Goal: Task Accomplishment & Management: Use online tool/utility

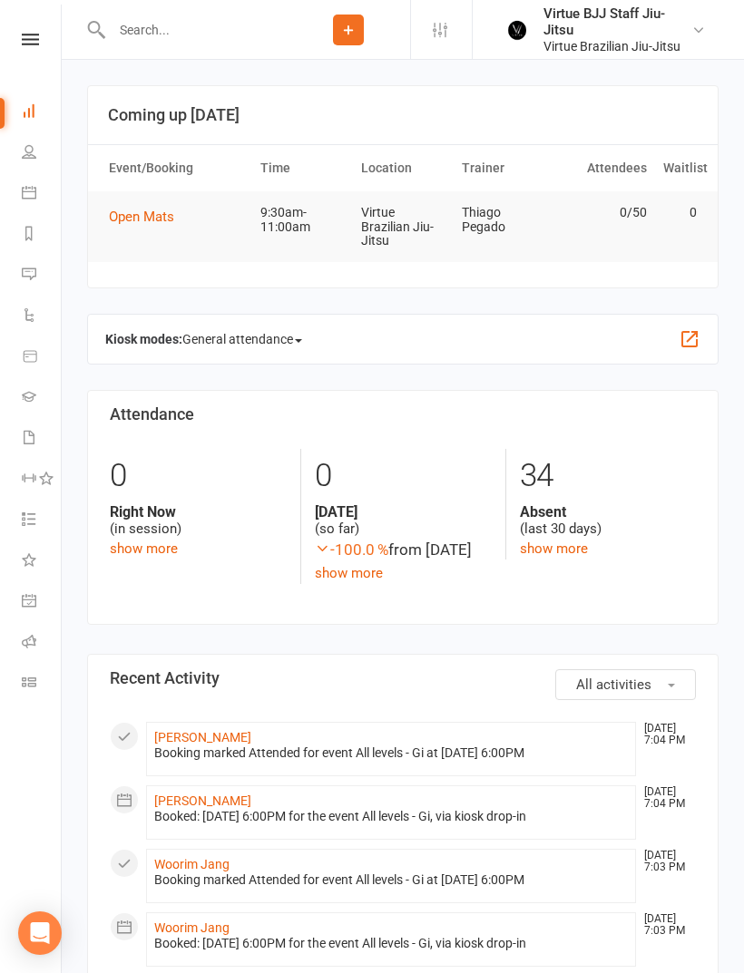
click at [26, 195] on icon at bounding box center [29, 192] width 15 height 15
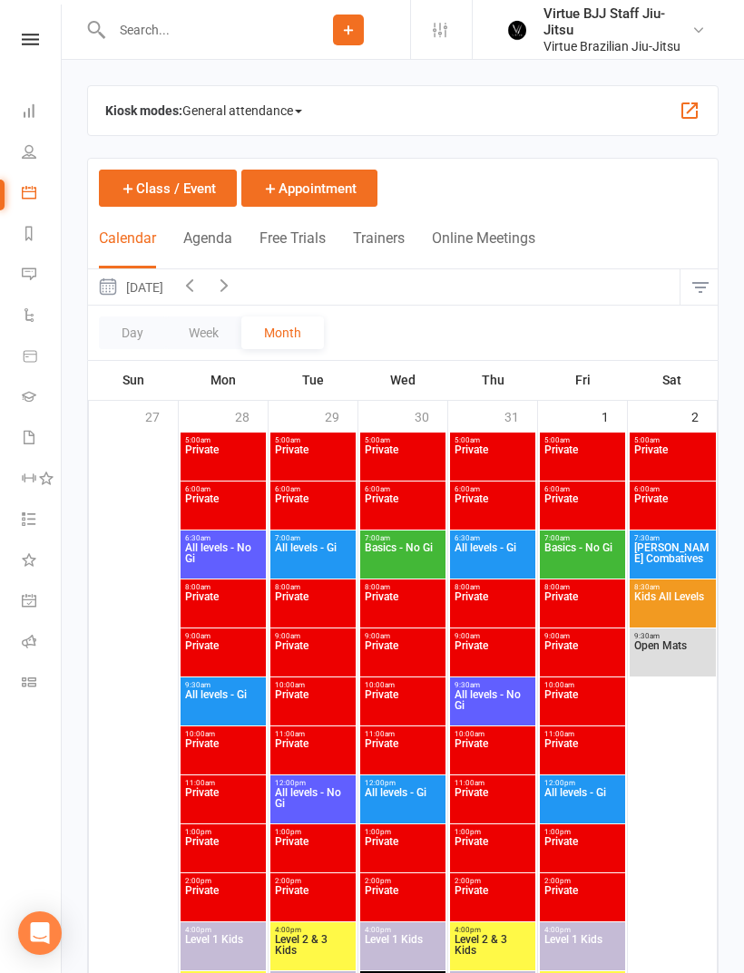
click at [294, 113] on span "General attendance" at bounding box center [242, 110] width 120 height 29
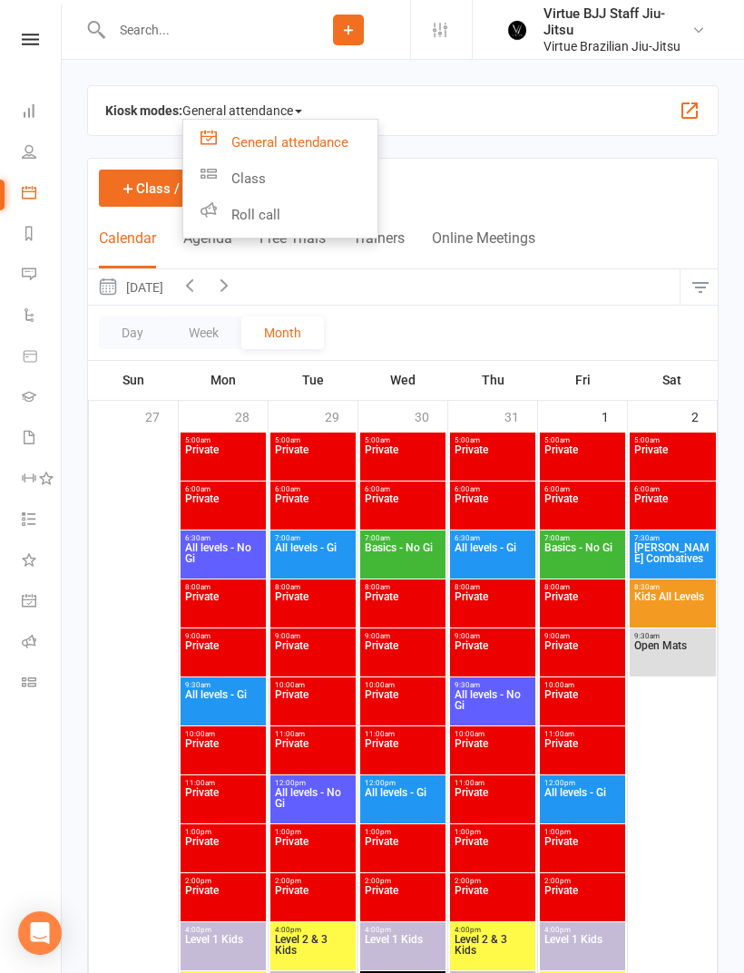
click at [268, 182] on link "Class" at bounding box center [280, 178] width 194 height 36
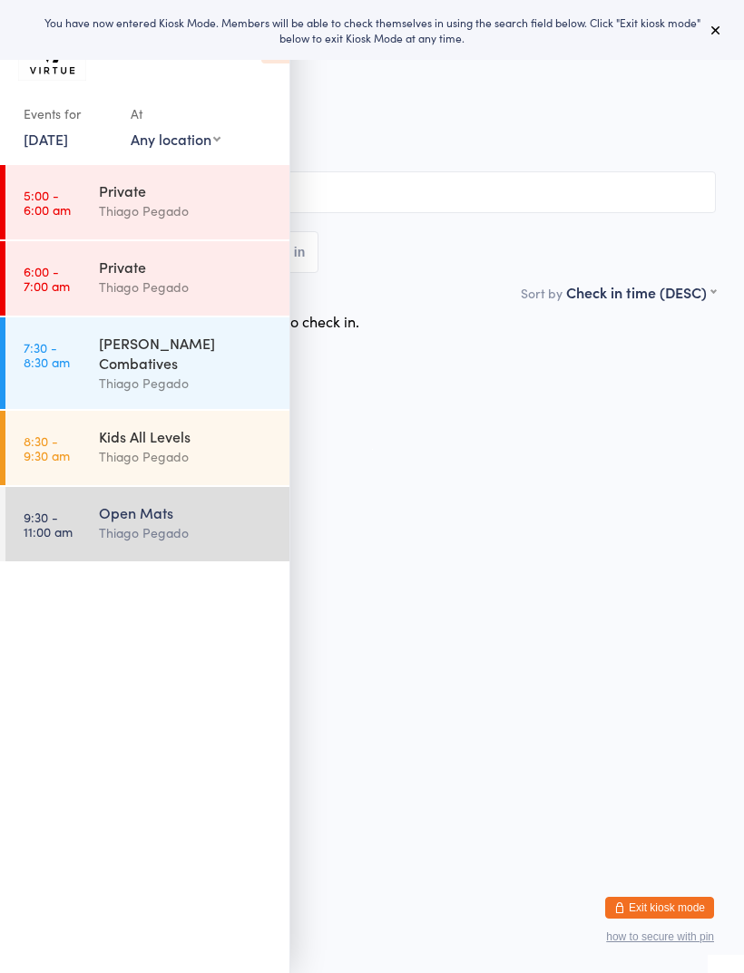
click at [709, 34] on icon at bounding box center [715, 30] width 15 height 15
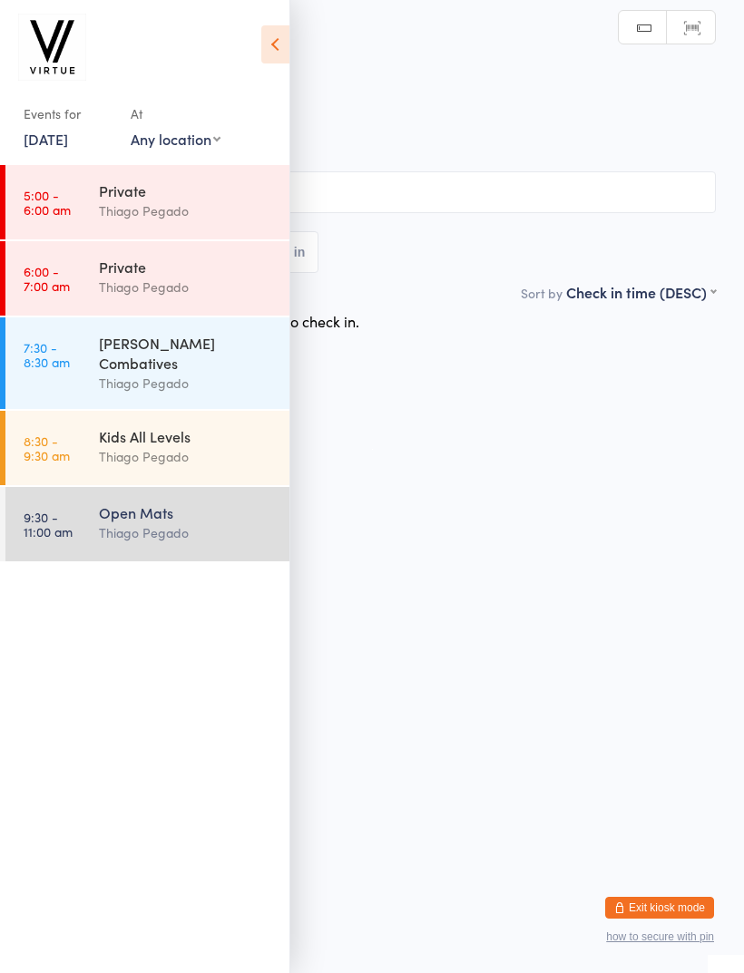
click at [265, 39] on icon at bounding box center [275, 44] width 28 height 38
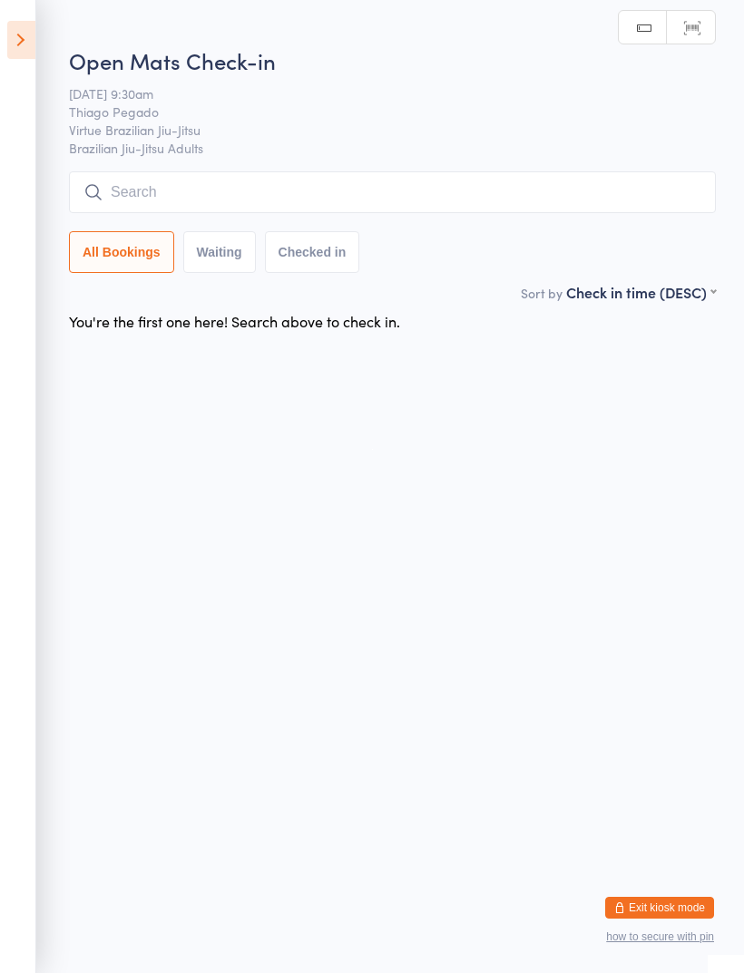
click at [34, 40] on icon at bounding box center [21, 40] width 28 height 38
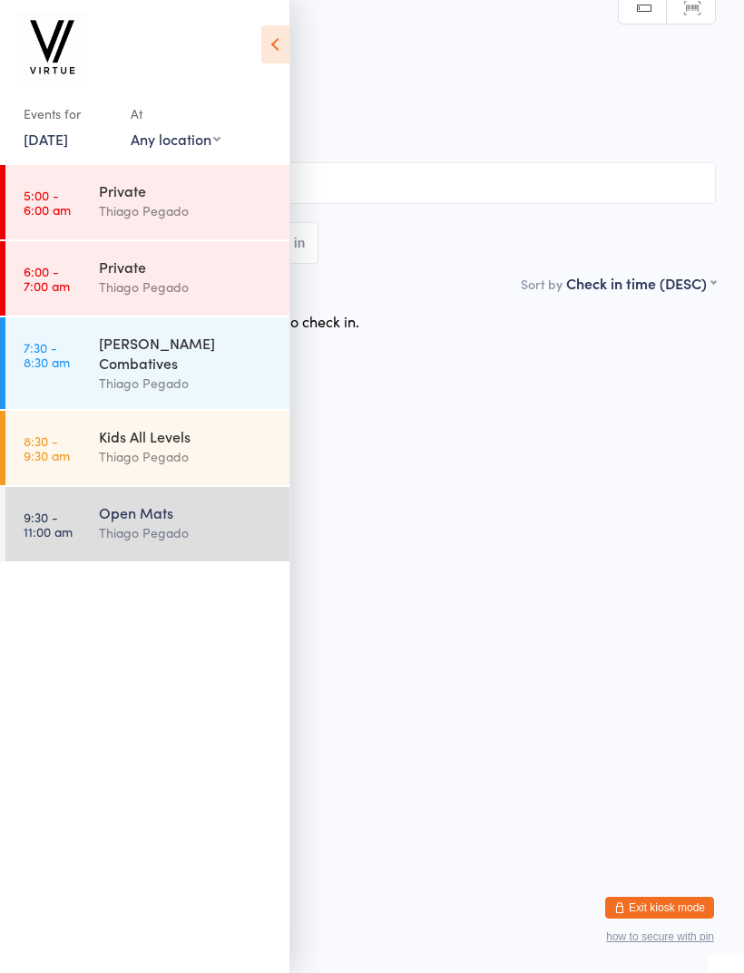
click at [175, 446] on div "Thiago Pegado" at bounding box center [186, 456] width 175 height 21
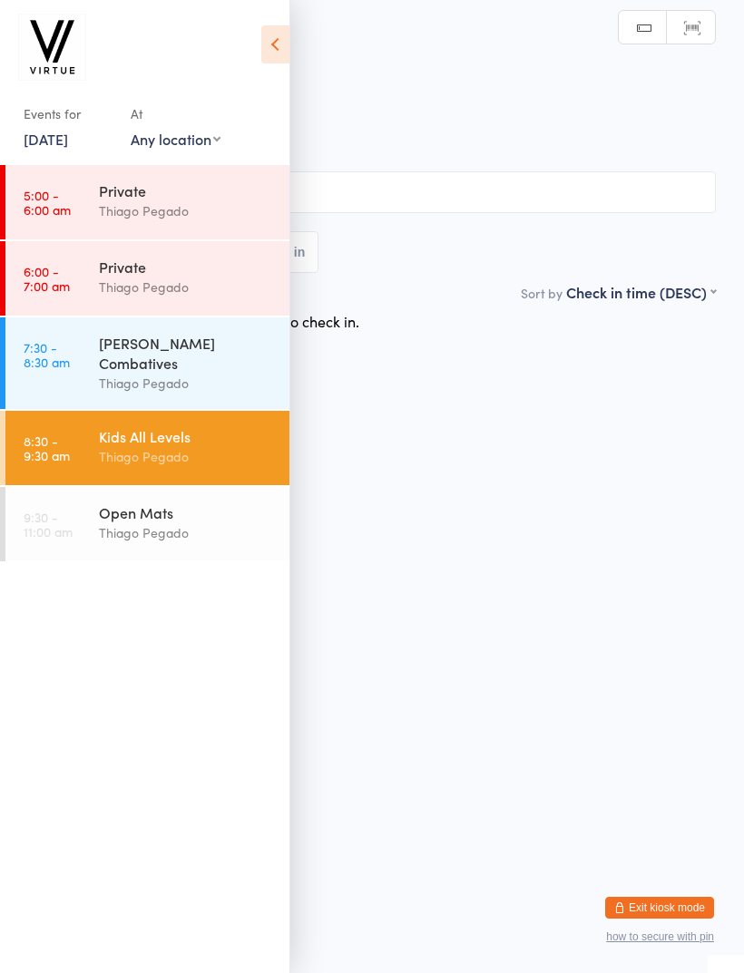
click at [270, 44] on icon at bounding box center [275, 44] width 28 height 38
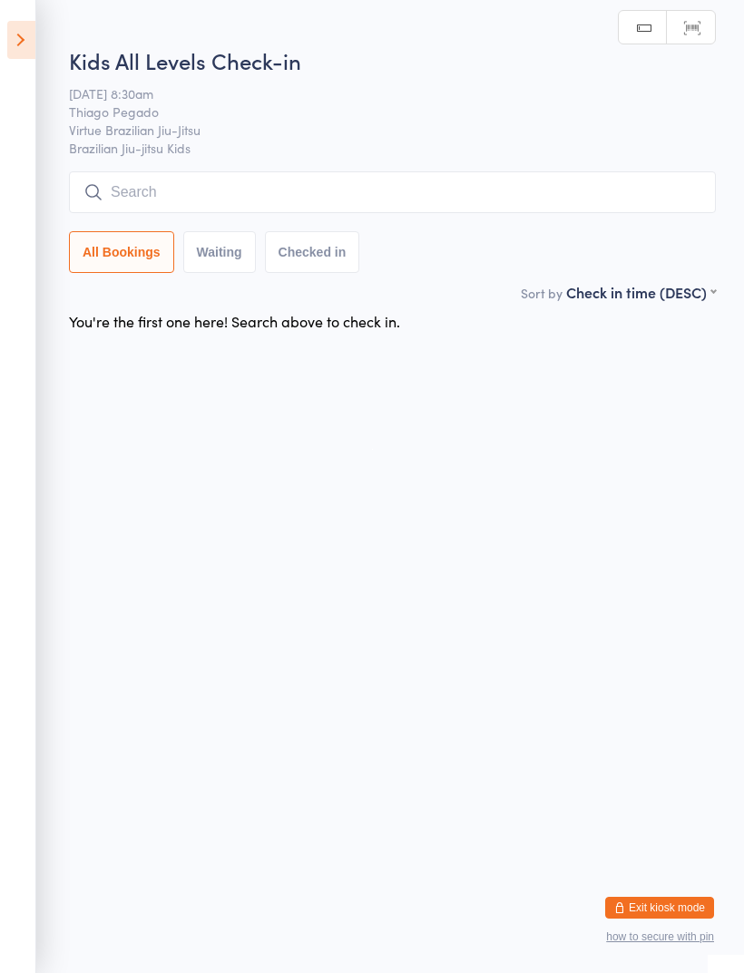
click at [373, 190] on input "search" at bounding box center [392, 192] width 646 height 42
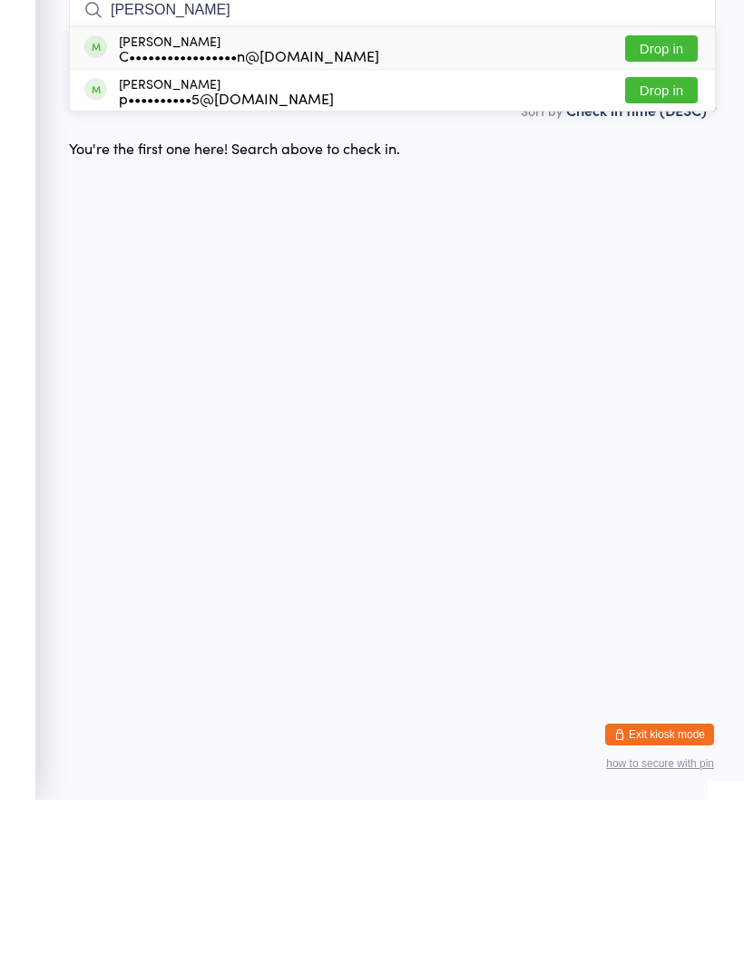
type input "Romeo"
click at [660, 200] on div "Romeo Badalotti C•••••••••••••••••n@gmail.com Drop in" at bounding box center [392, 221] width 645 height 42
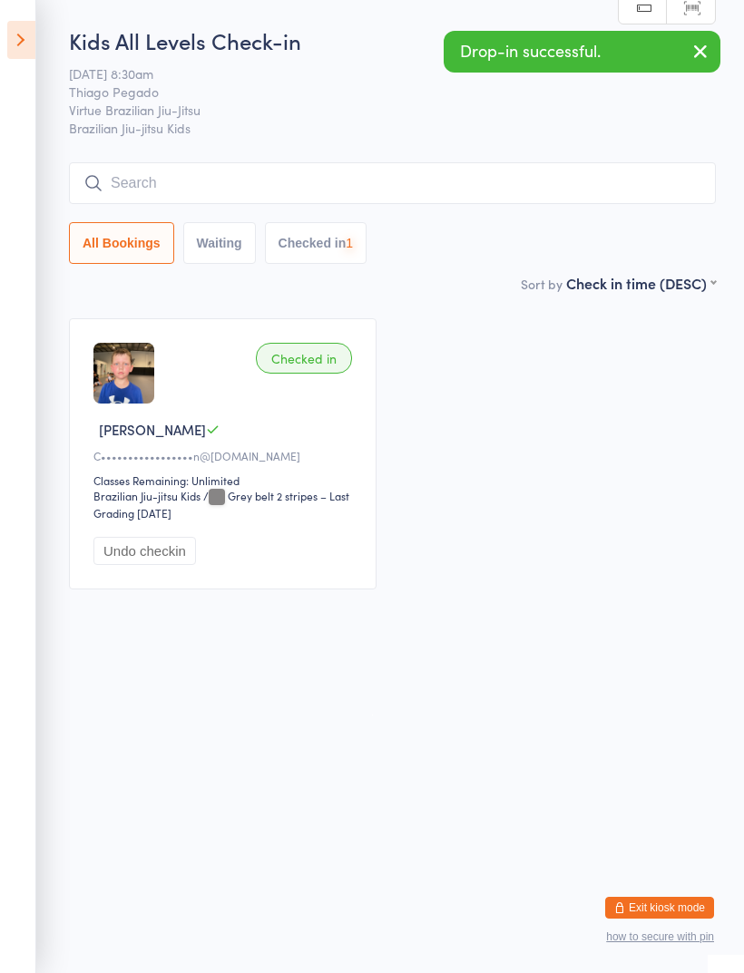
click at [400, 177] on input "search" at bounding box center [392, 183] width 646 height 42
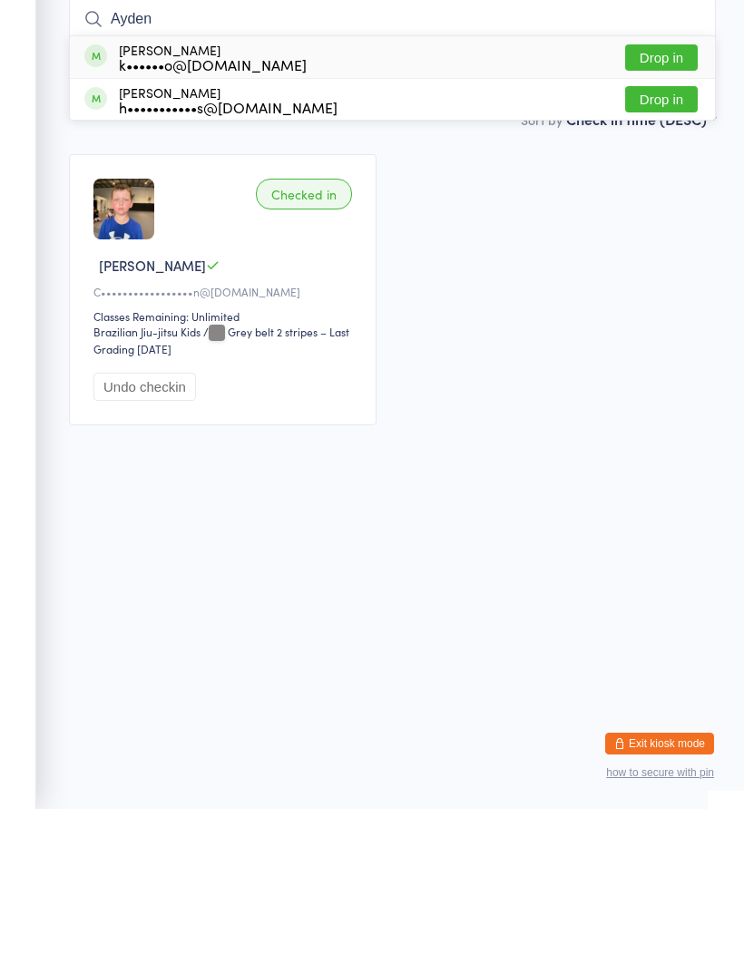
type input "Ayden"
click at [666, 209] on button "Drop in" at bounding box center [661, 222] width 73 height 26
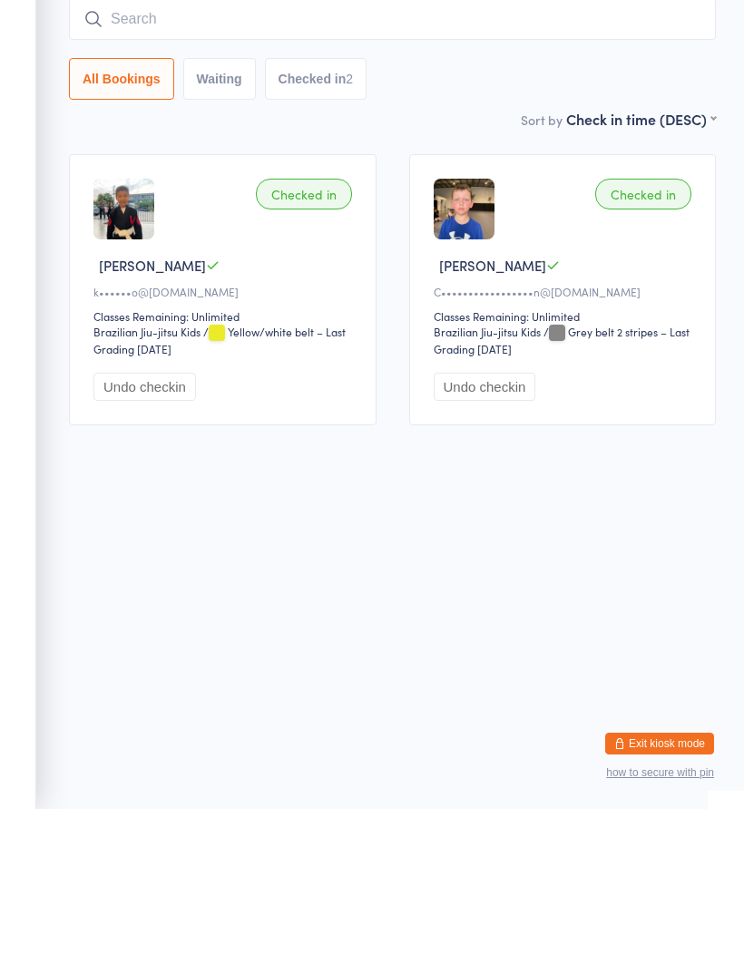
click at [363, 162] on input "search" at bounding box center [392, 183] width 646 height 42
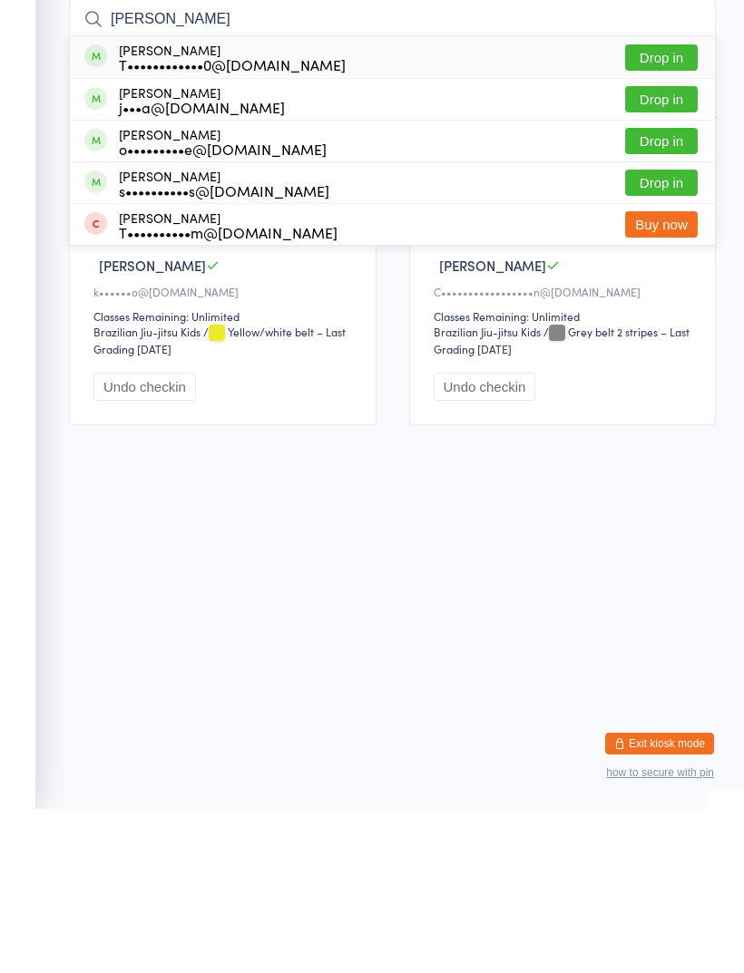
type input "Thomas"
click at [659, 292] on button "Drop in" at bounding box center [661, 305] width 73 height 26
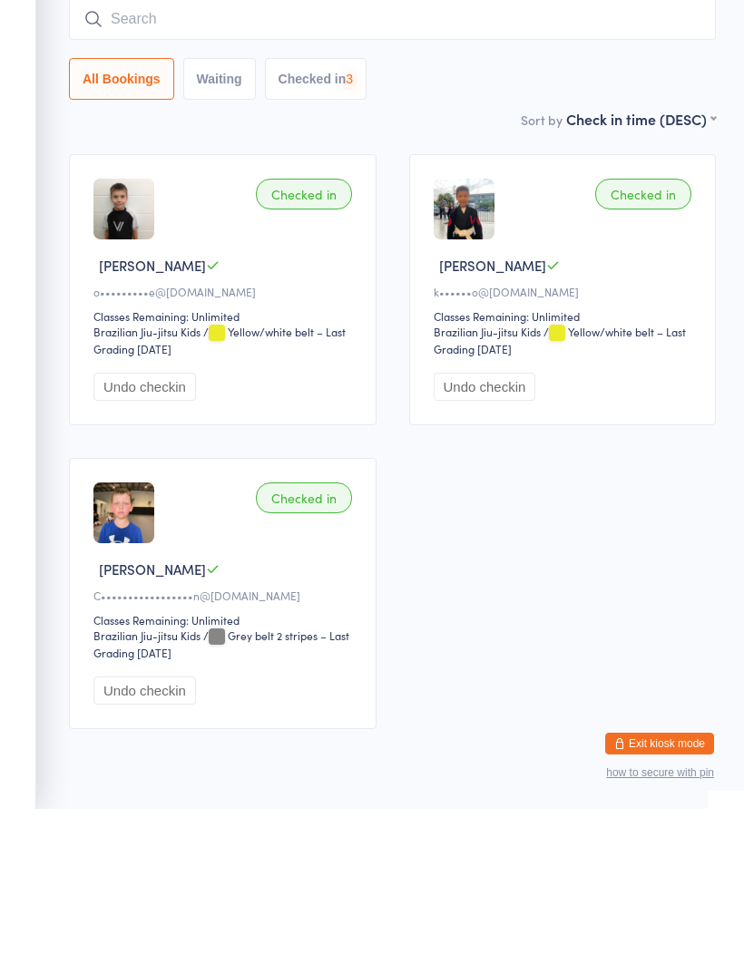
click at [374, 162] on input "search" at bounding box center [392, 183] width 646 height 42
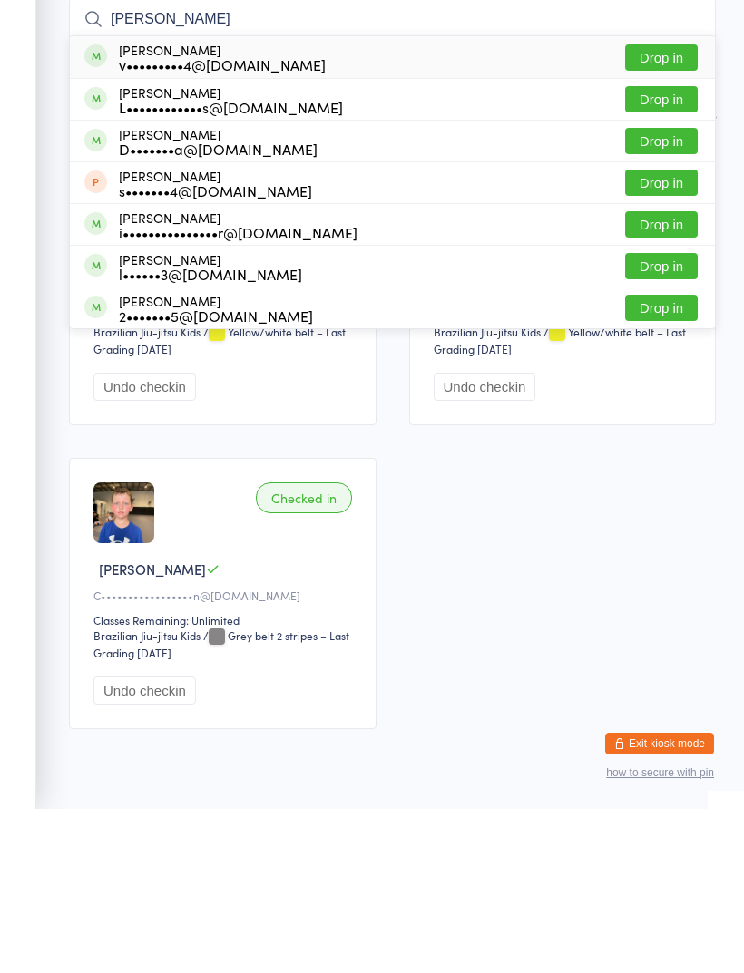
type input "Lucas"
click at [662, 250] on button "Drop in" at bounding box center [661, 263] width 73 height 26
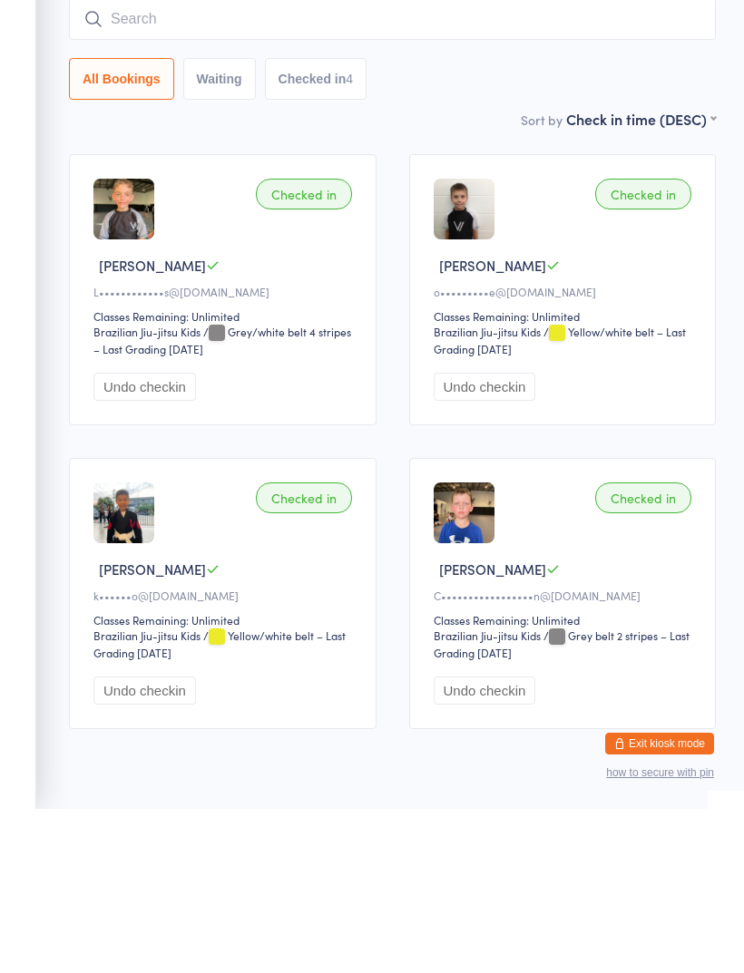
click at [436, 162] on input "search" at bounding box center [392, 183] width 646 height 42
click at [392, 162] on input "search" at bounding box center [392, 183] width 646 height 42
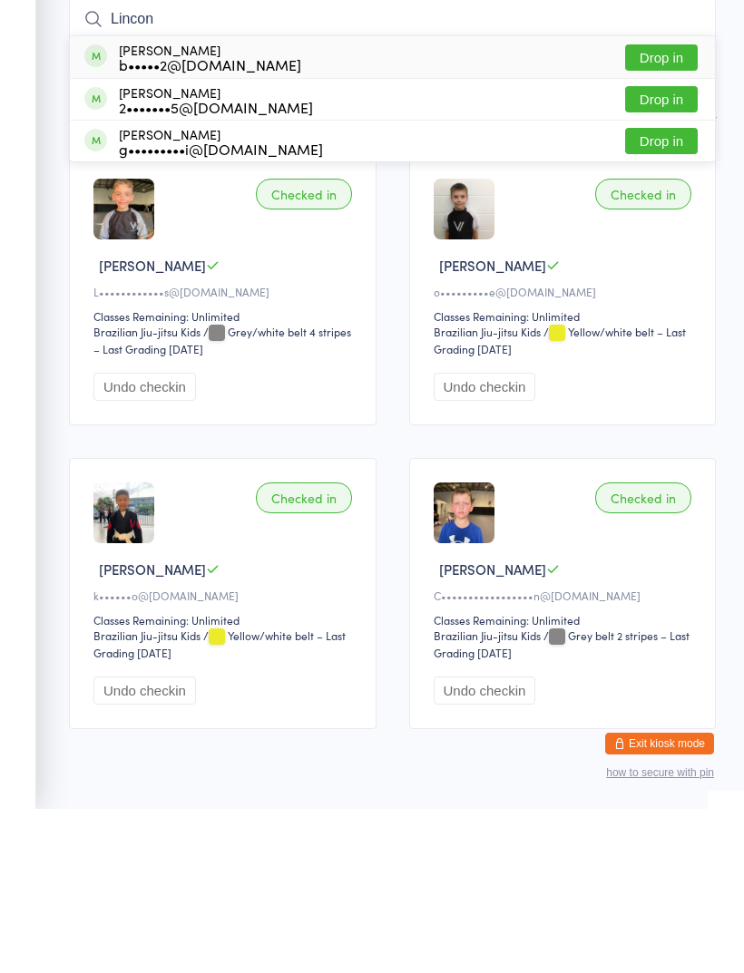
type input "Lincon"
click at [650, 209] on button "Drop in" at bounding box center [661, 222] width 73 height 26
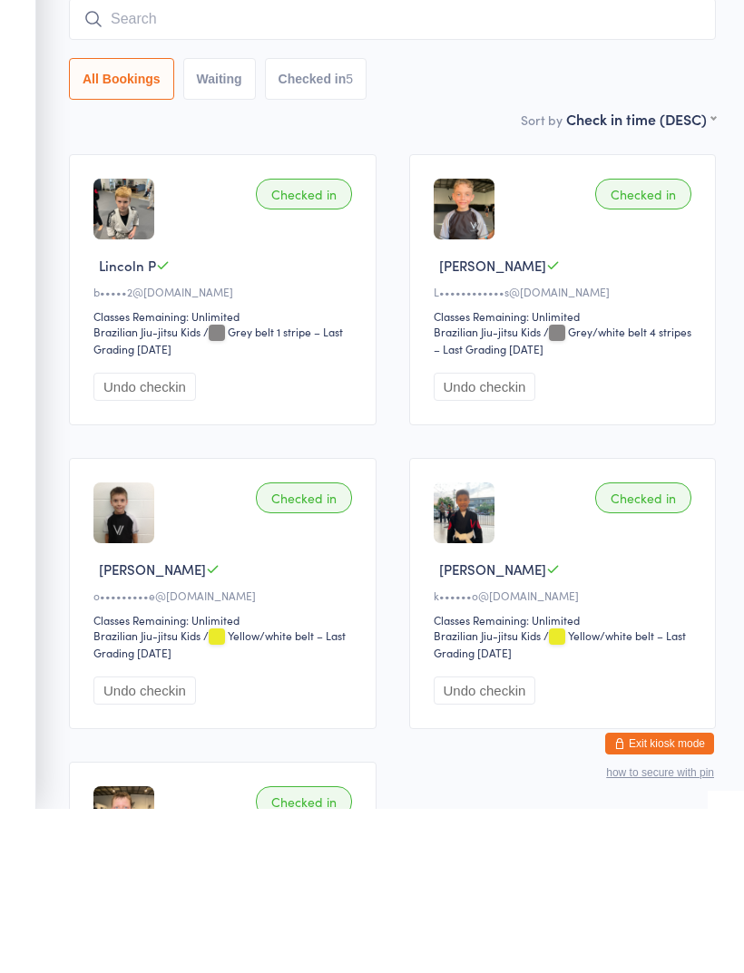
click at [379, 162] on input "search" at bounding box center [392, 183] width 646 height 42
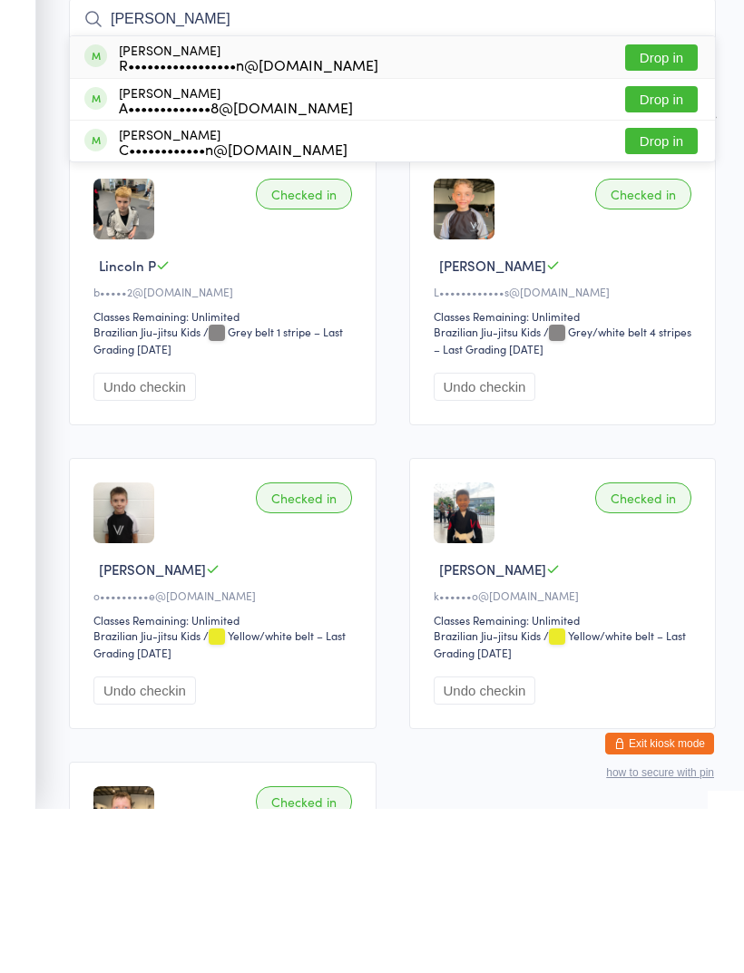
type input "Alana"
click at [671, 209] on button "Drop in" at bounding box center [661, 222] width 73 height 26
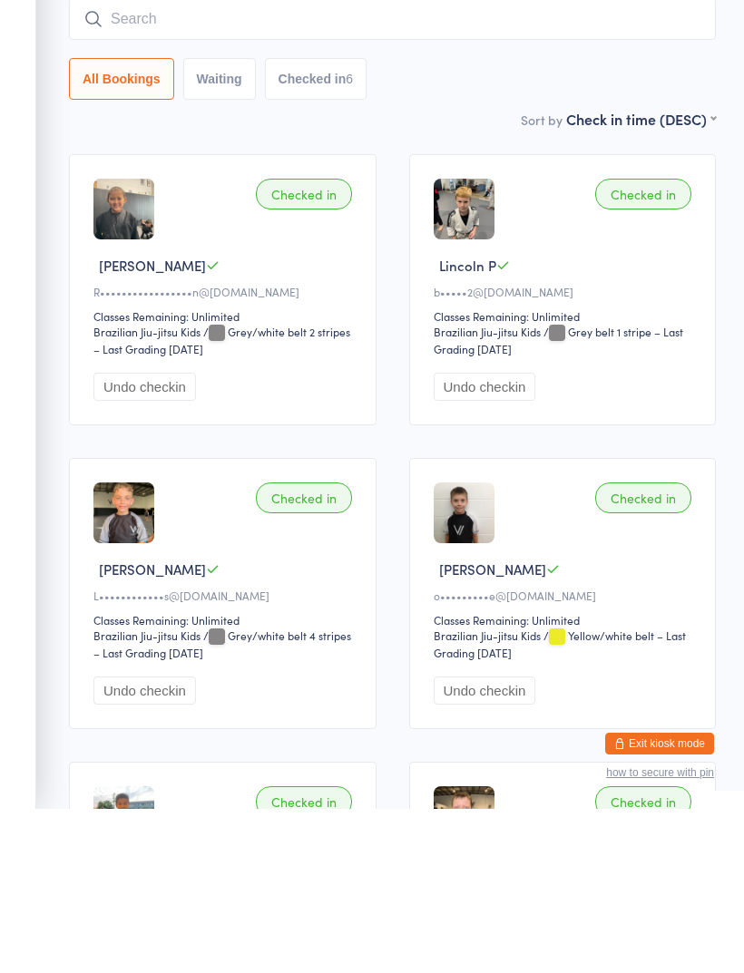
click at [447, 162] on input "search" at bounding box center [392, 183] width 646 height 42
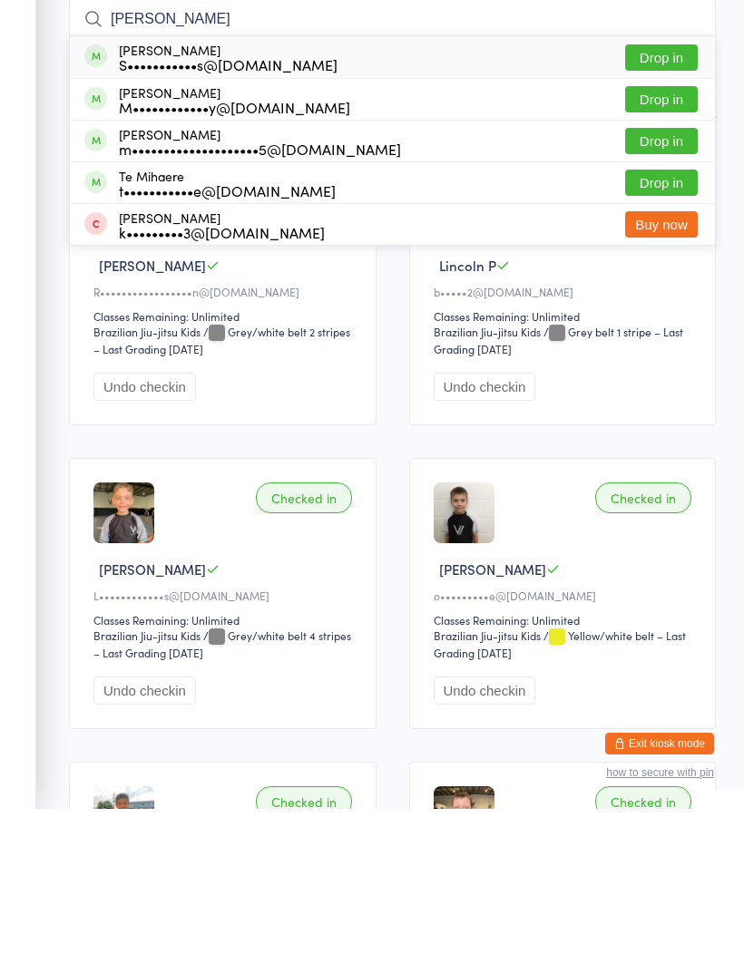
type input "Michael"
click at [666, 209] on button "Drop in" at bounding box center [661, 222] width 73 height 26
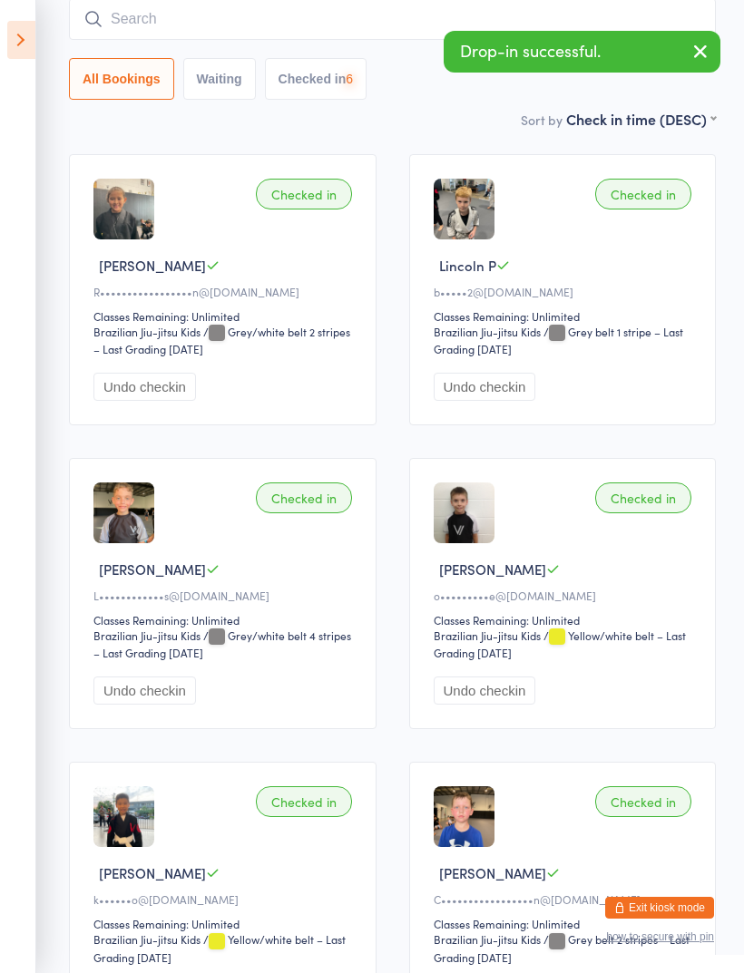
click at [401, 8] on input "search" at bounding box center [392, 19] width 646 height 42
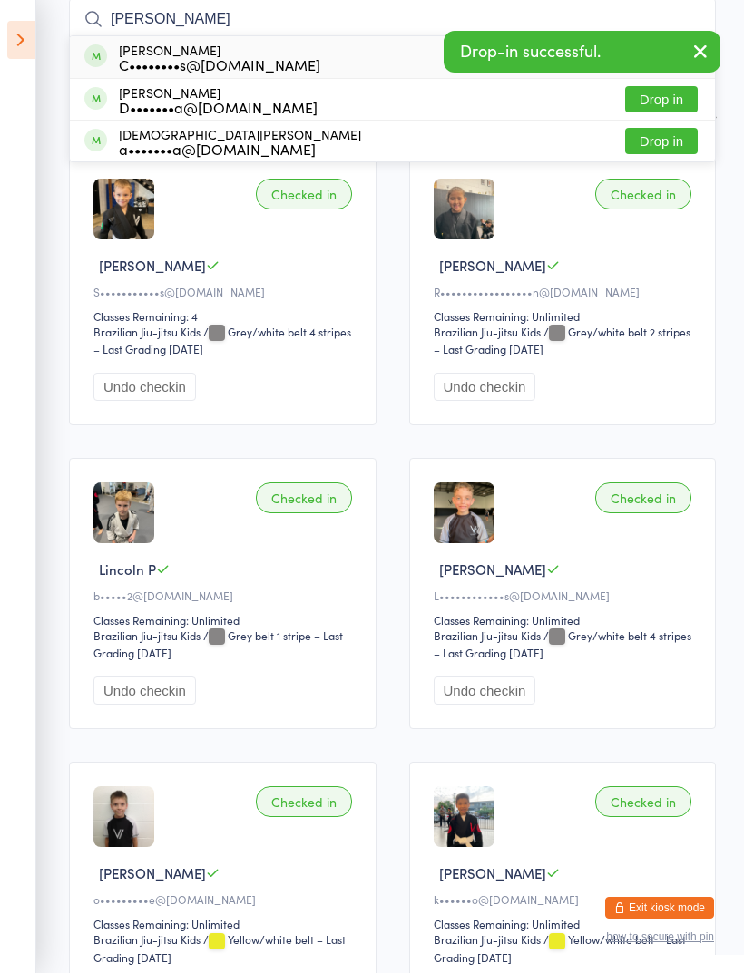
click at [697, 50] on icon "button" at bounding box center [700, 51] width 22 height 23
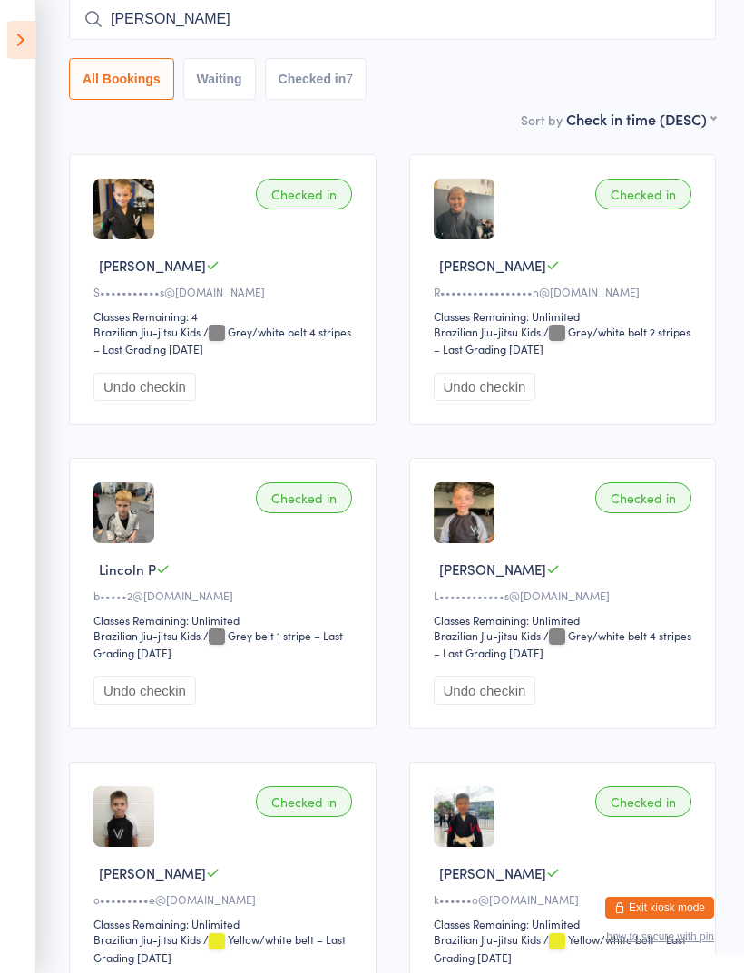
click at [301, 10] on input "Ari" at bounding box center [392, 19] width 646 height 42
click at [208, 15] on input "Ari" at bounding box center [392, 19] width 646 height 42
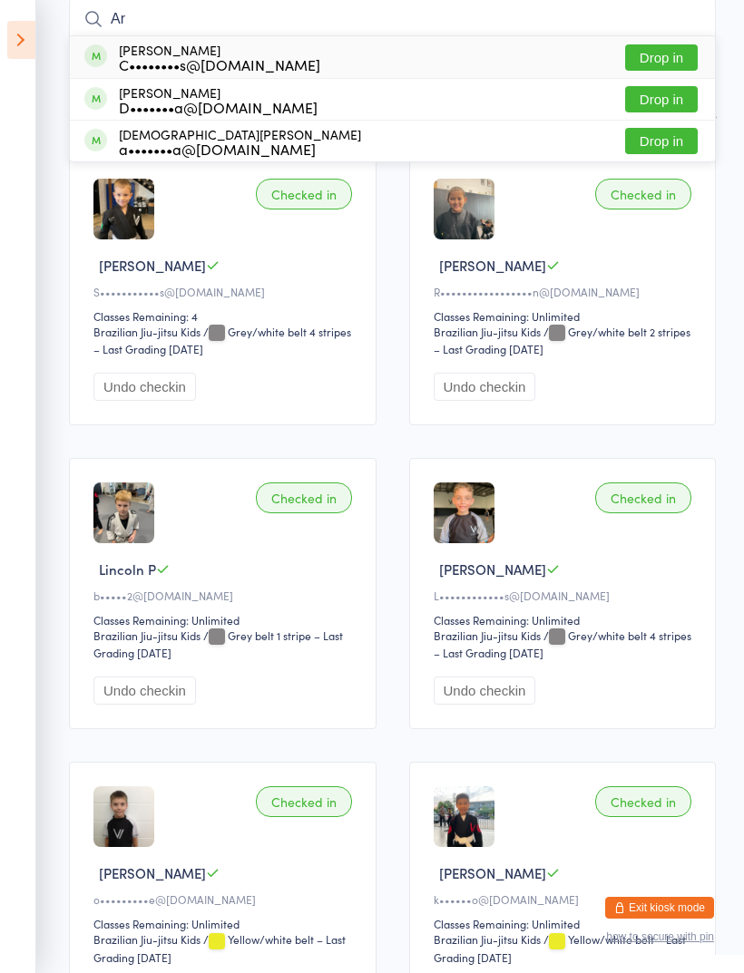
type input "Ari"
click at [665, 103] on button "Drop in" at bounding box center [661, 99] width 73 height 26
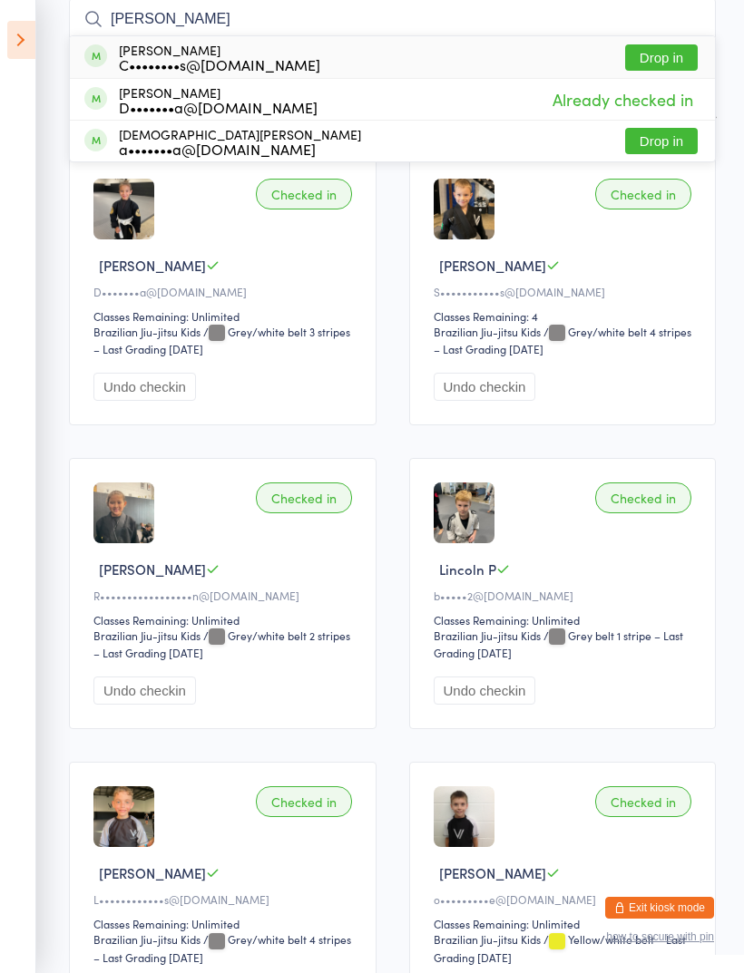
type input "Ari"
click at [676, 61] on button "Drop in" at bounding box center [661, 57] width 73 height 26
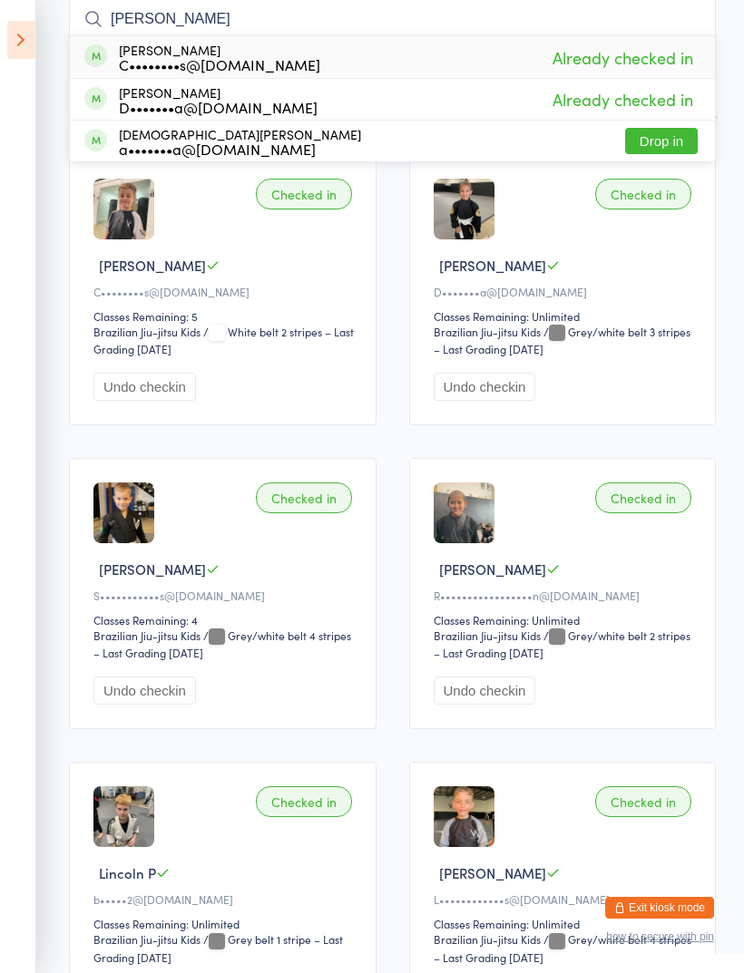
type input "Ari"
click at [659, 144] on button "Drop in" at bounding box center [661, 141] width 73 height 26
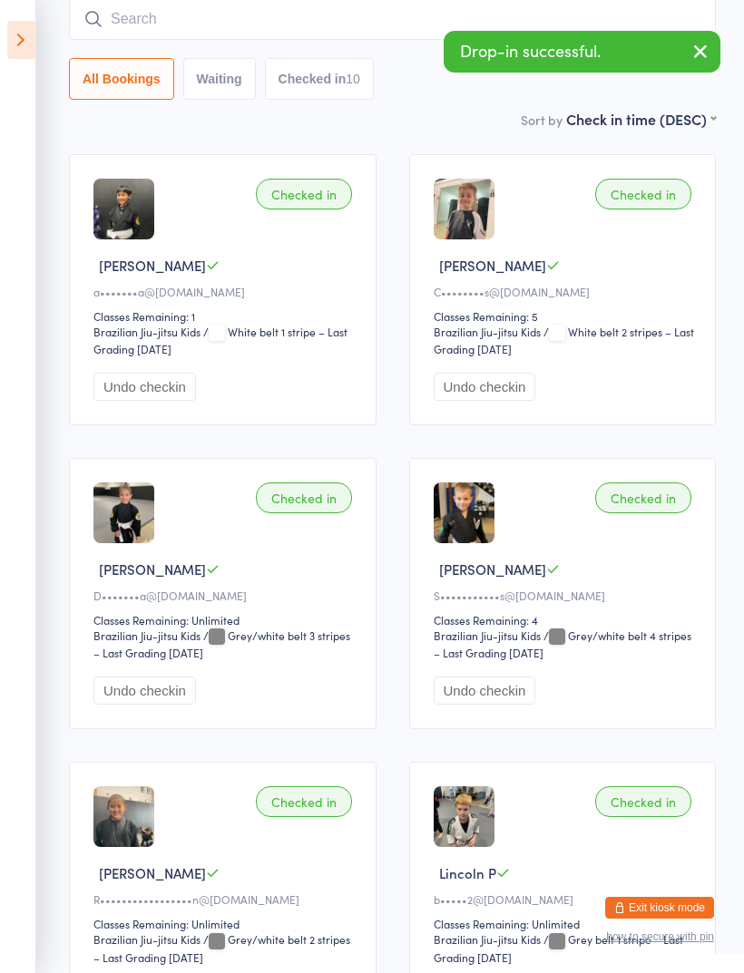
click at [310, 34] on input "search" at bounding box center [392, 19] width 646 height 42
click at [326, 200] on div "Checked in" at bounding box center [304, 194] width 96 height 31
click at [164, 397] on button "Undo checkin" at bounding box center [144, 387] width 102 height 28
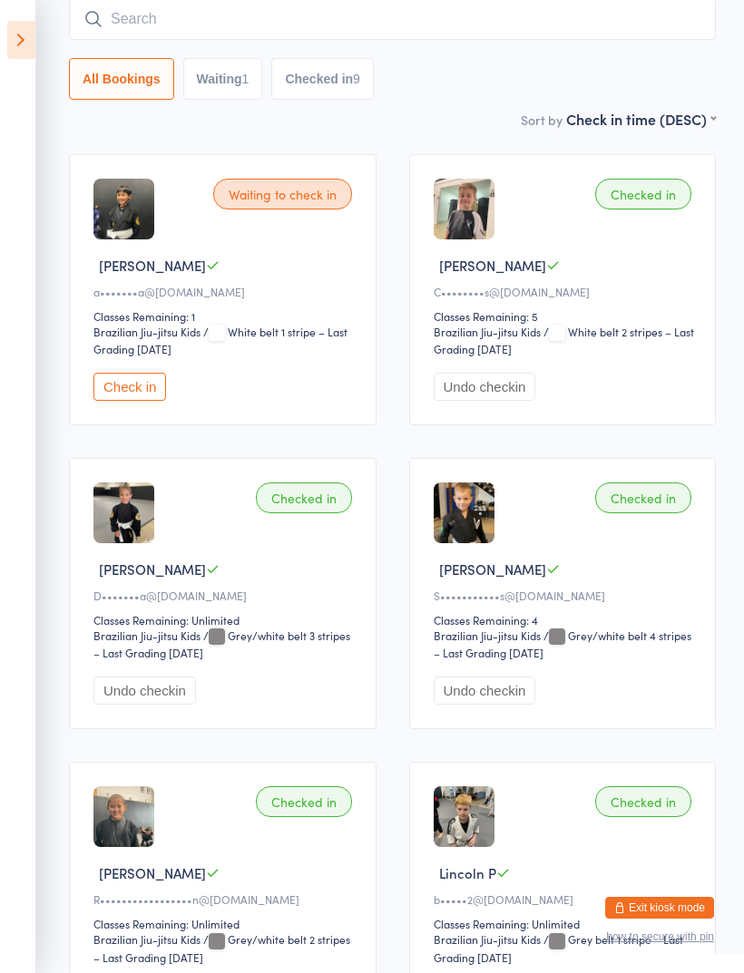
click at [288, 29] on input "search" at bounding box center [392, 19] width 646 height 42
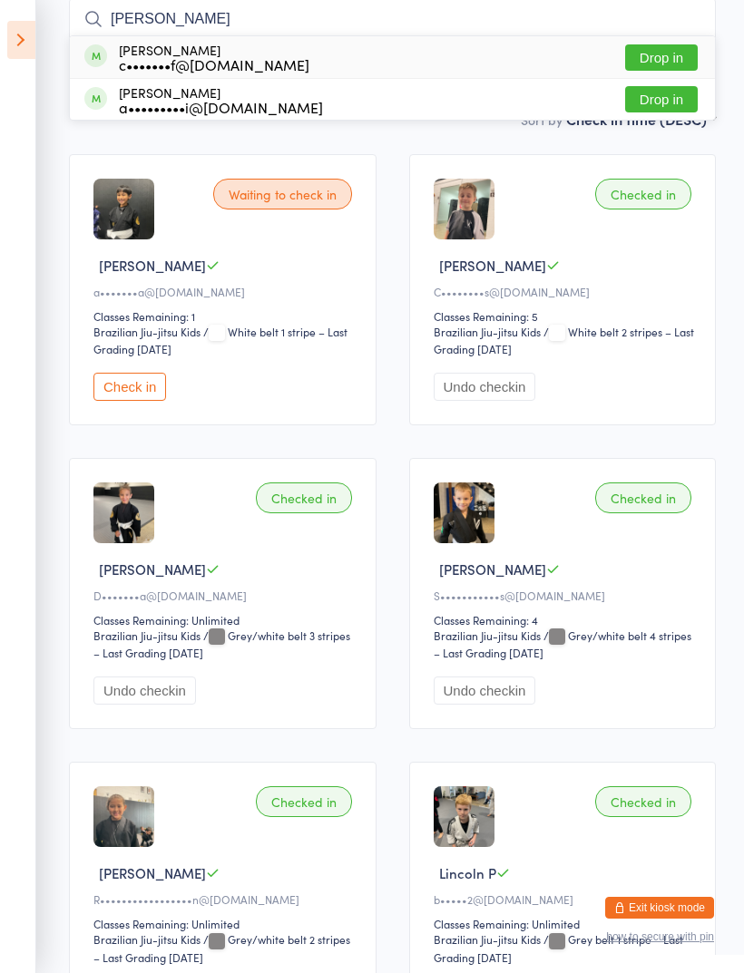
type input "Noah"
click at [667, 61] on button "Drop in" at bounding box center [661, 57] width 73 height 26
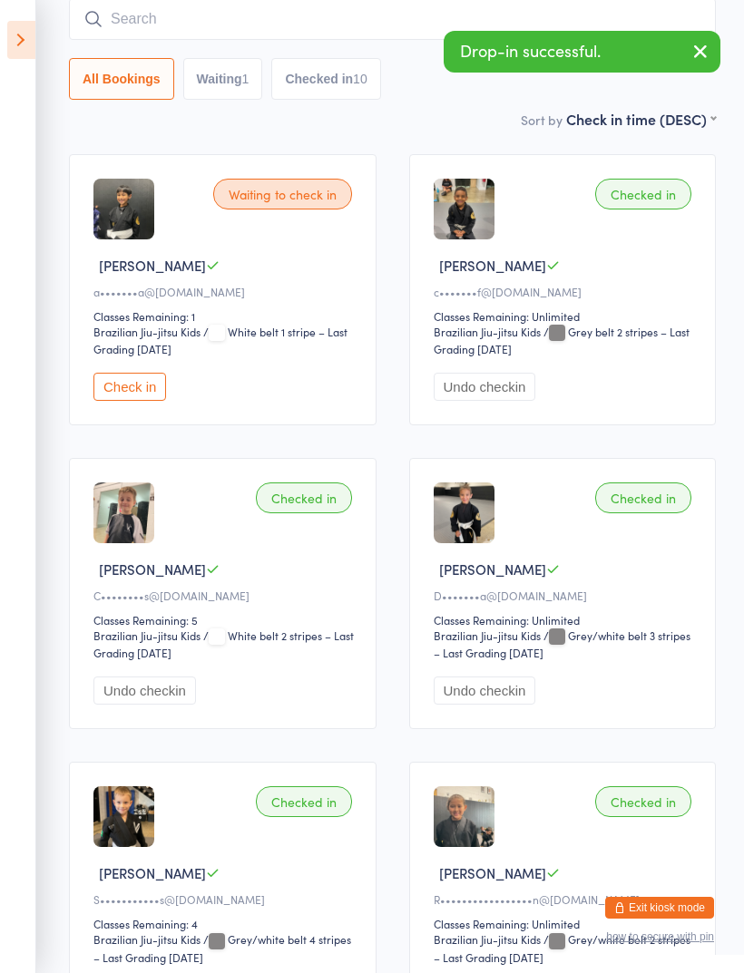
click at [330, 12] on input "search" at bounding box center [392, 19] width 646 height 42
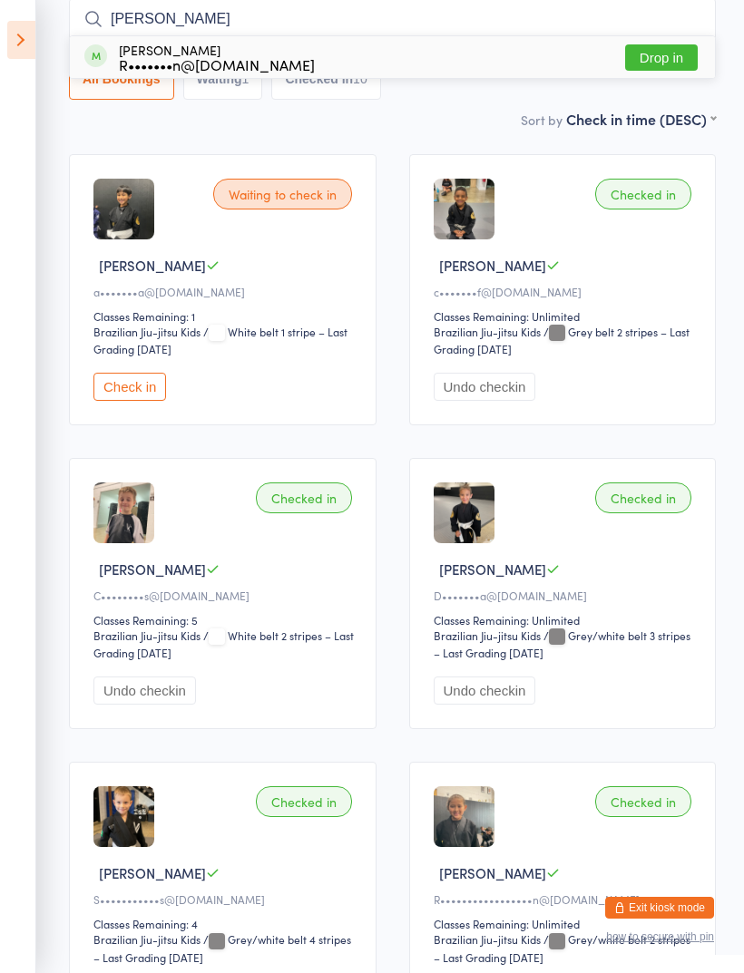
type input "Heley"
click at [660, 56] on button "Drop in" at bounding box center [661, 57] width 73 height 26
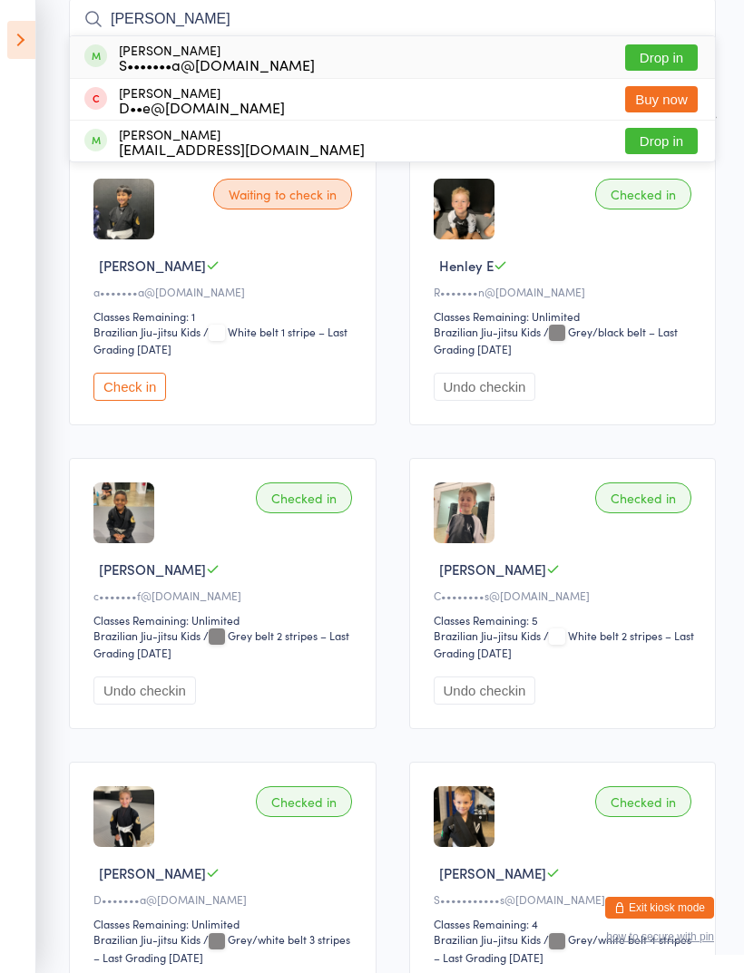
type input "Sam"
click at [654, 150] on button "Drop in" at bounding box center [661, 141] width 73 height 26
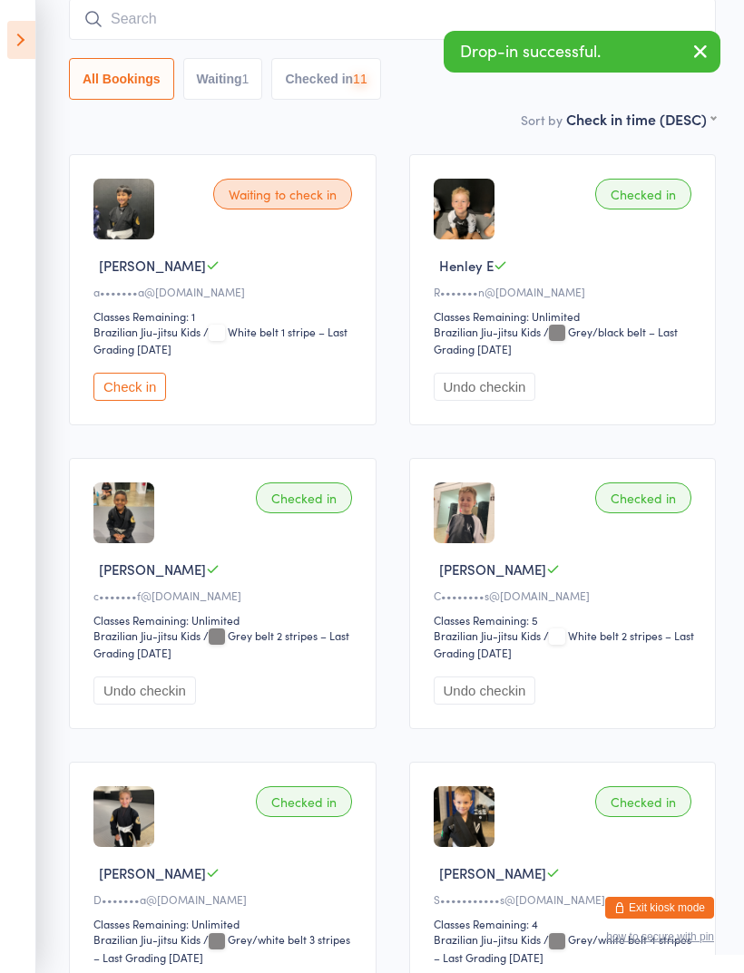
click at [417, 22] on input "search" at bounding box center [392, 19] width 646 height 42
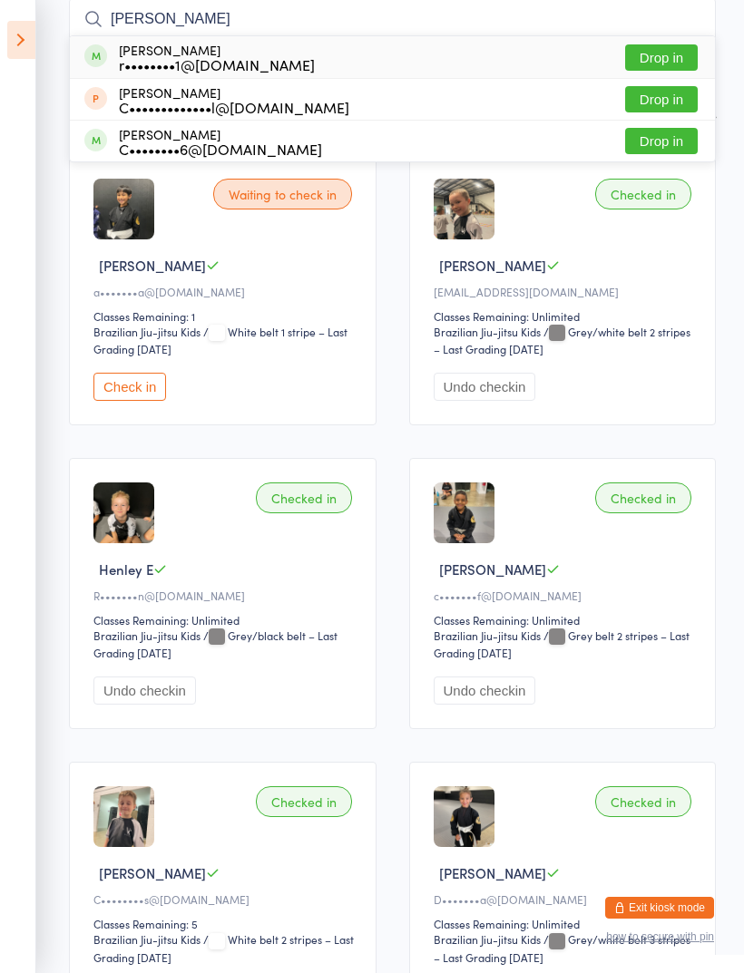
type input "Charlote"
click at [678, 55] on button "Drop in" at bounding box center [661, 57] width 73 height 26
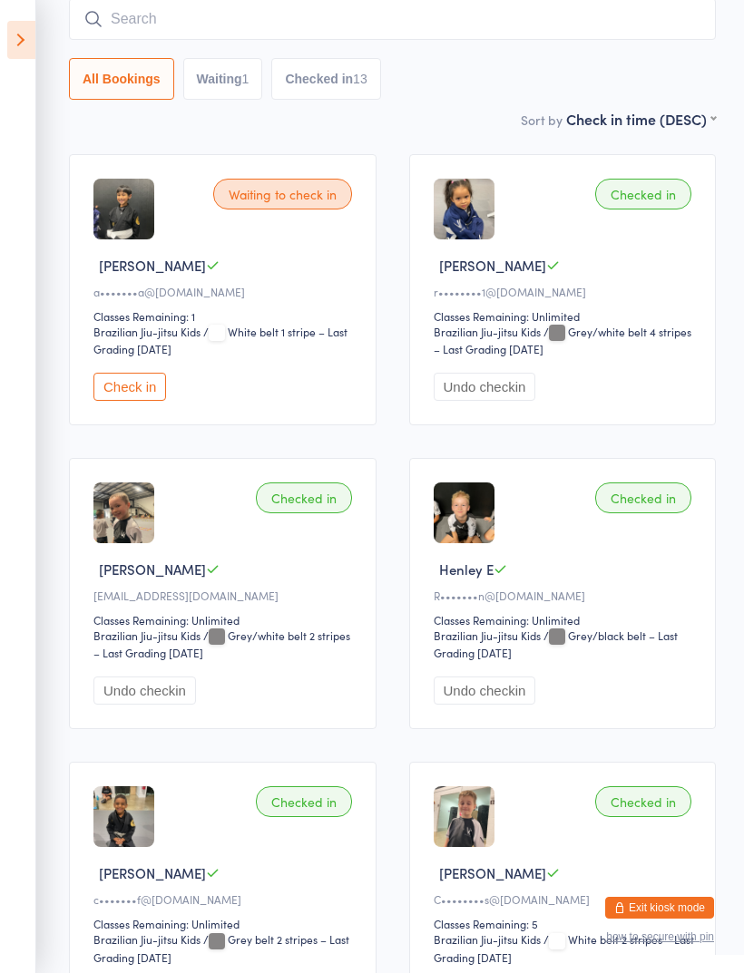
click at [422, 34] on input "search" at bounding box center [392, 19] width 646 height 42
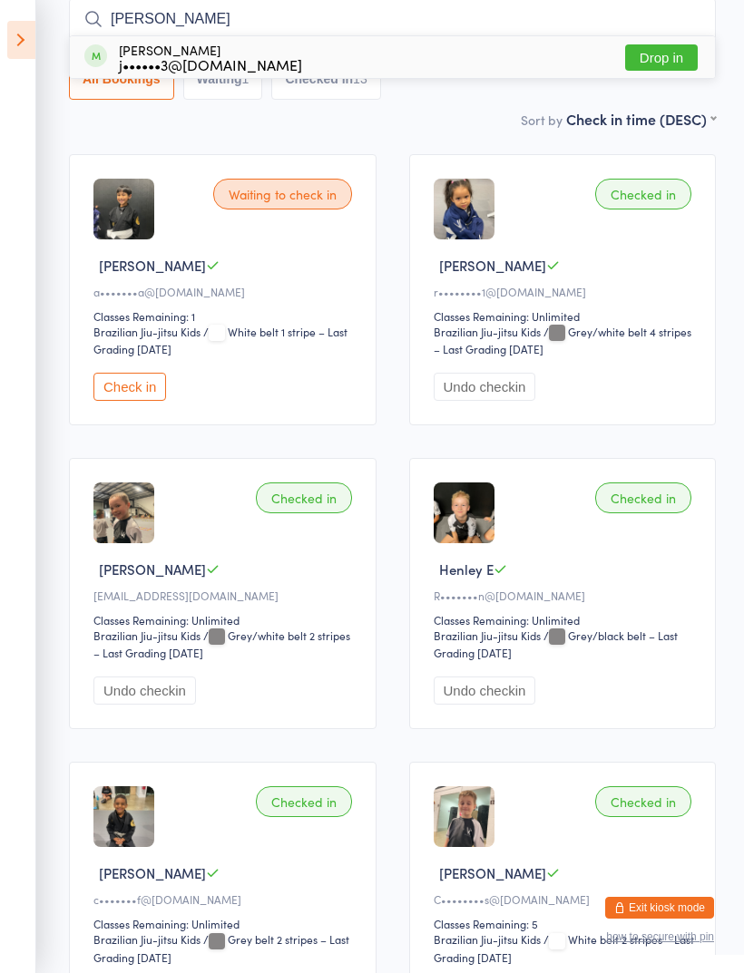
type input "Vivian"
click at [672, 59] on button "Drop in" at bounding box center [661, 57] width 73 height 26
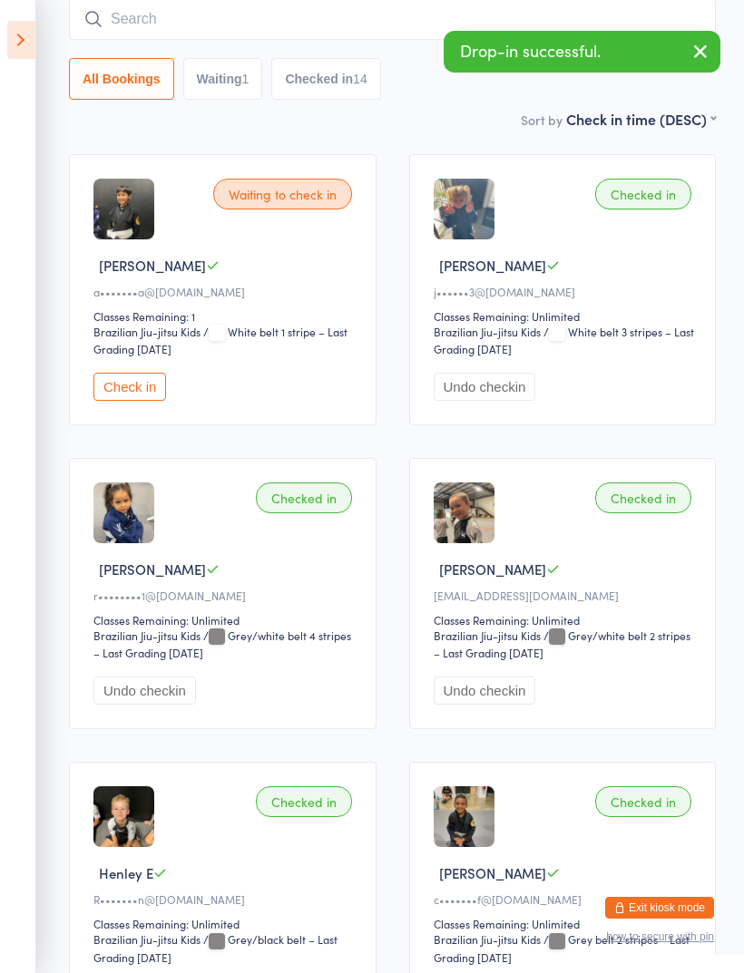
click at [361, 25] on input "search" at bounding box center [392, 19] width 646 height 42
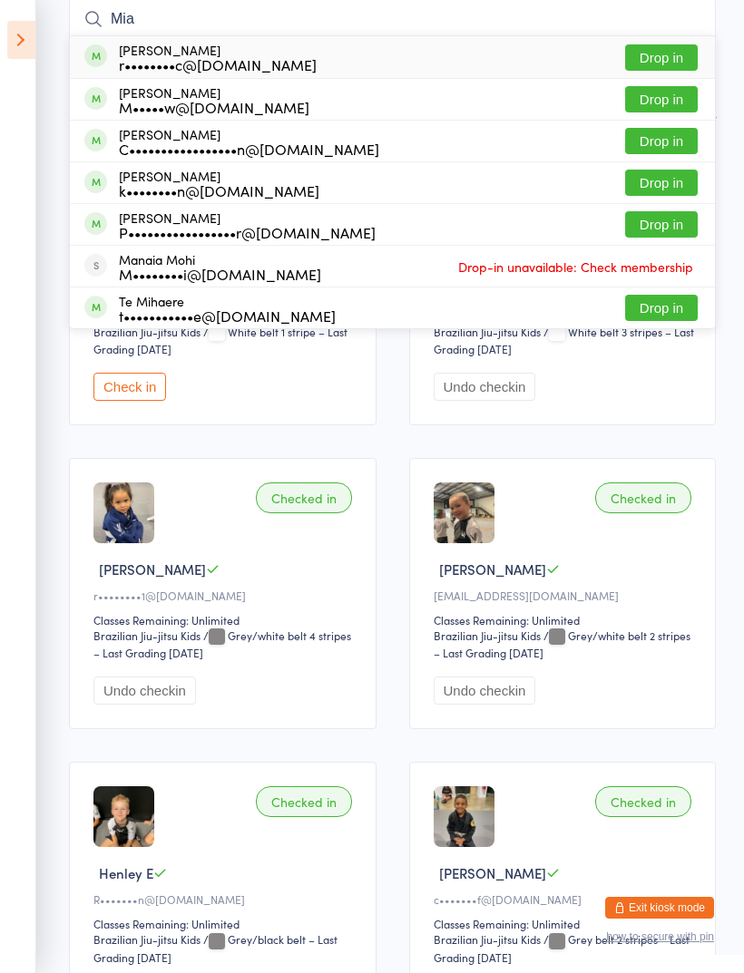
type input "Mia"
click at [672, 143] on button "Drop in" at bounding box center [661, 141] width 73 height 26
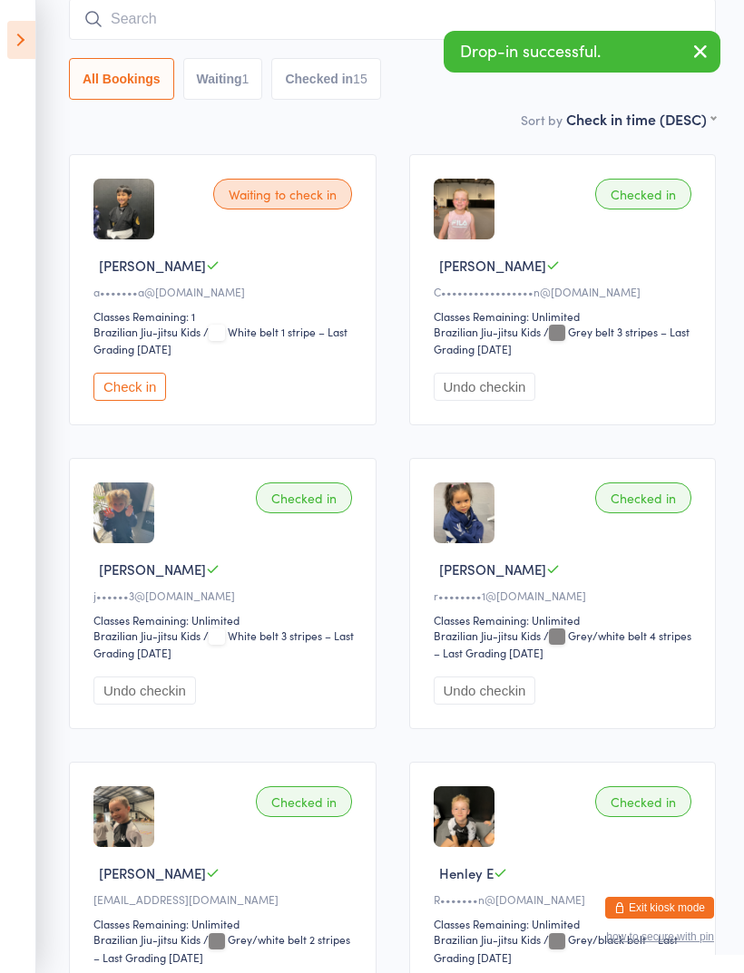
click at [347, 34] on input "search" at bounding box center [392, 19] width 646 height 42
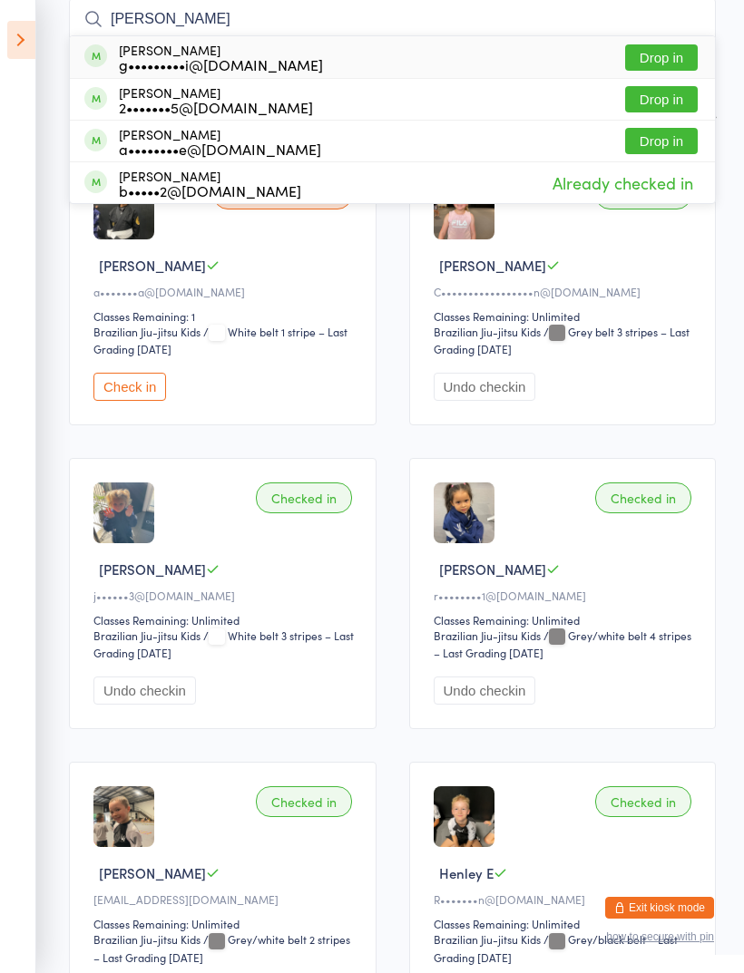
type input "Lina"
click at [665, 62] on button "Drop in" at bounding box center [661, 57] width 73 height 26
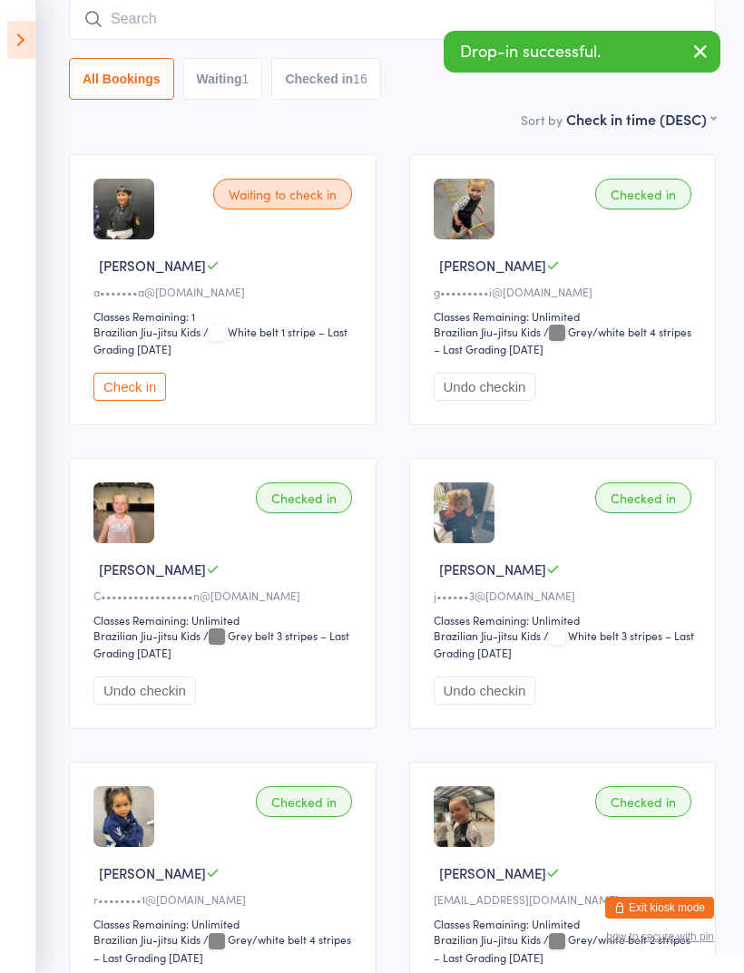
click at [357, 29] on input "search" at bounding box center [392, 19] width 646 height 42
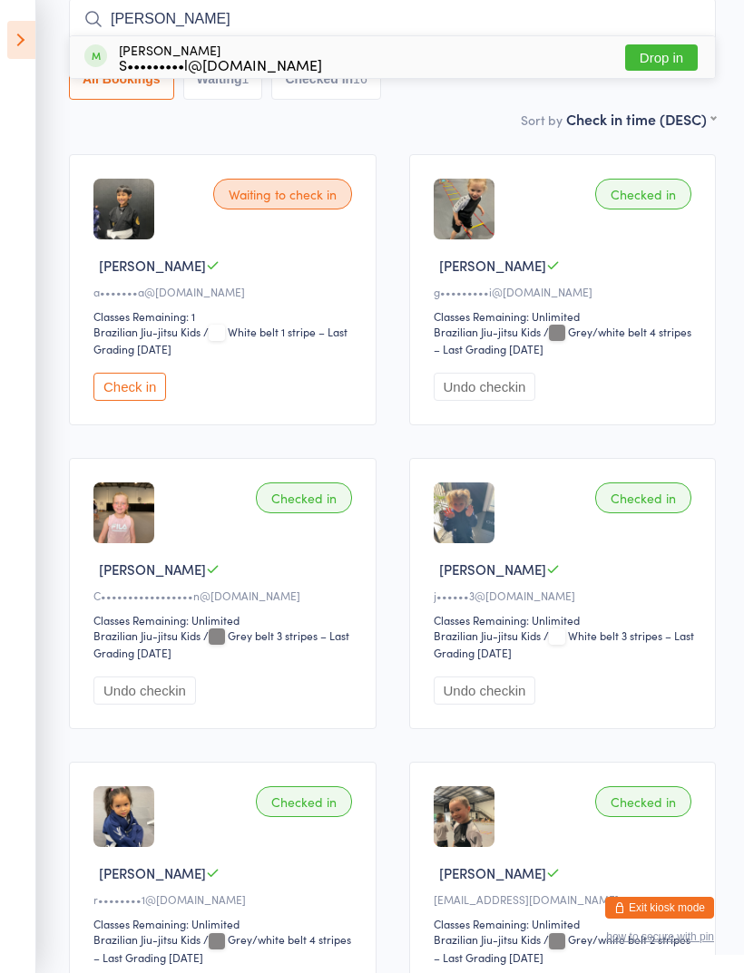
type input "Pietro"
click at [673, 61] on button "Drop in" at bounding box center [661, 57] width 73 height 26
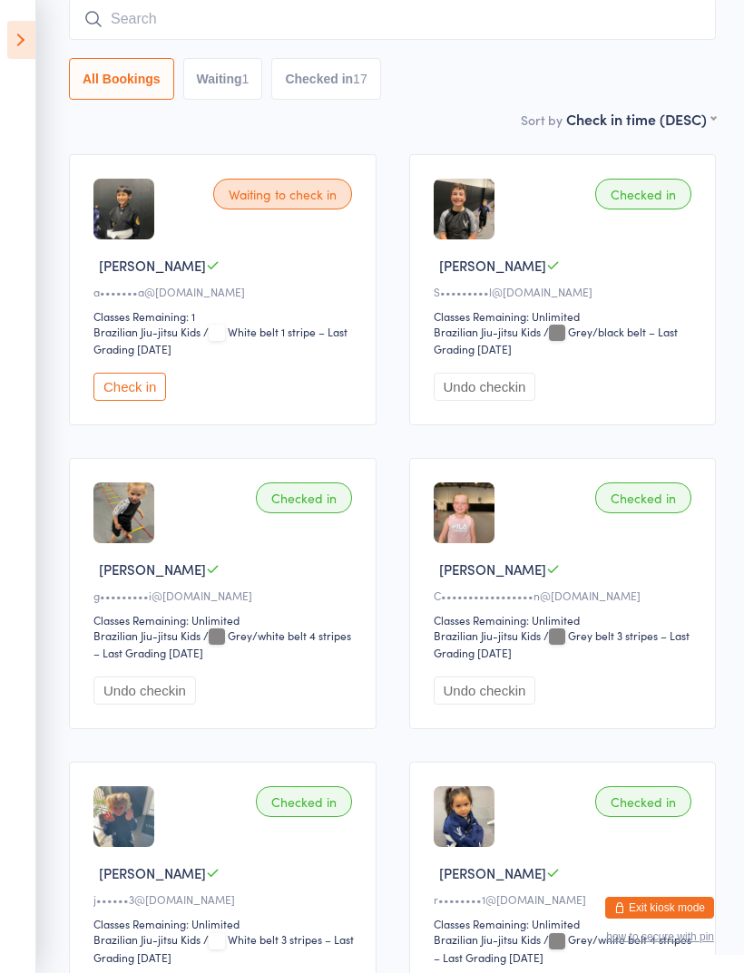
click at [647, 906] on button "Exit kiosk mode" at bounding box center [659, 908] width 109 height 22
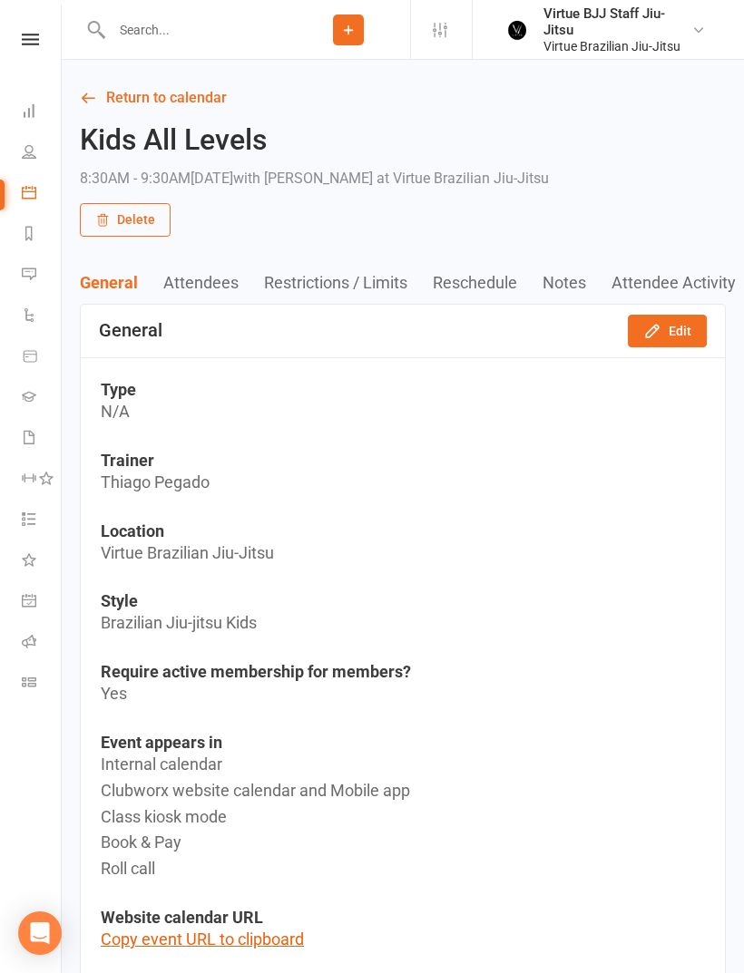
click at [38, 402] on link "Gradings" at bounding box center [42, 398] width 41 height 41
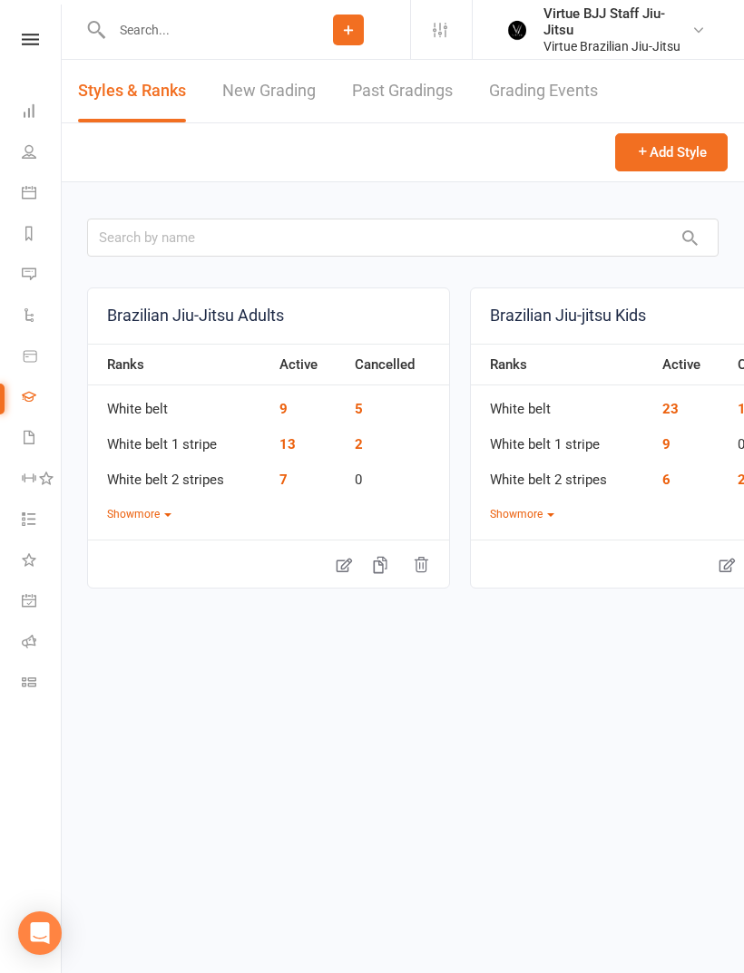
click at [262, 94] on link "New Grading" at bounding box center [268, 91] width 93 height 63
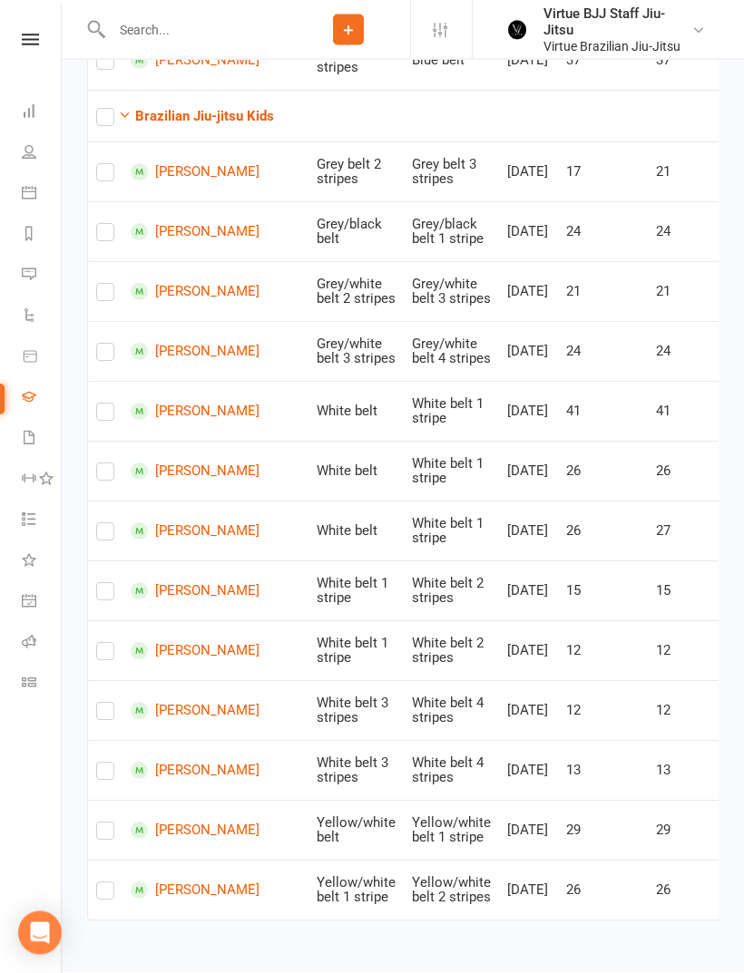
scroll to position [1206, 0]
click at [112, 237] on label at bounding box center [105, 237] width 18 height 0
click at [112, 225] on input "checkbox" at bounding box center [105, 225] width 18 height 0
checkbox input "true"
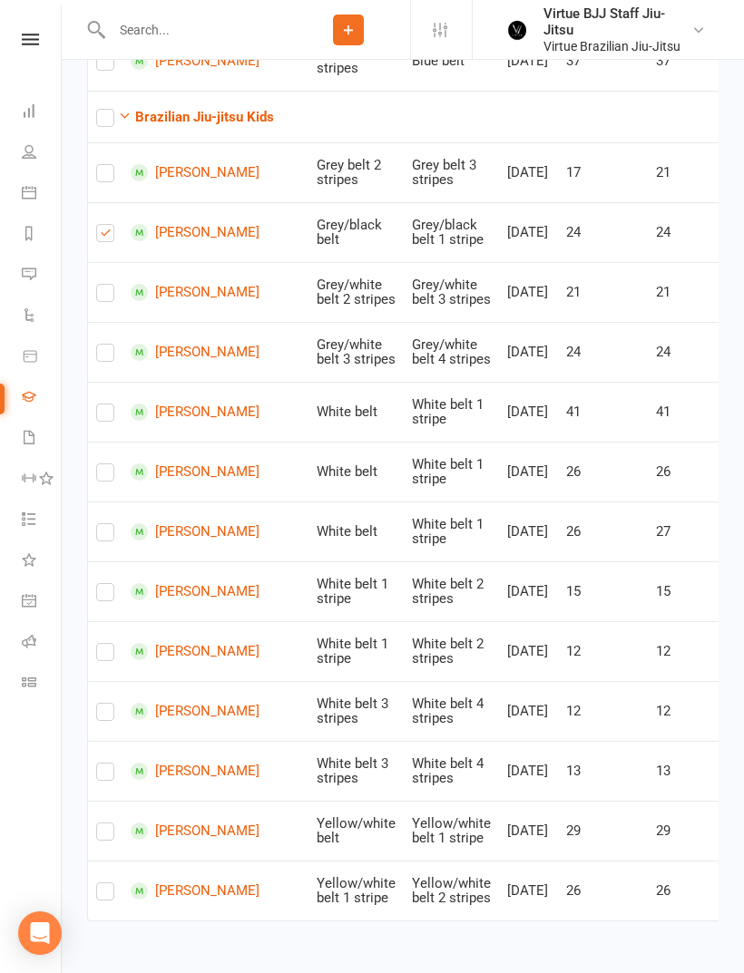
click at [104, 296] on label at bounding box center [105, 296] width 18 height 0
click at [104, 285] on input "checkbox" at bounding box center [105, 285] width 18 height 0
checkbox input "true"
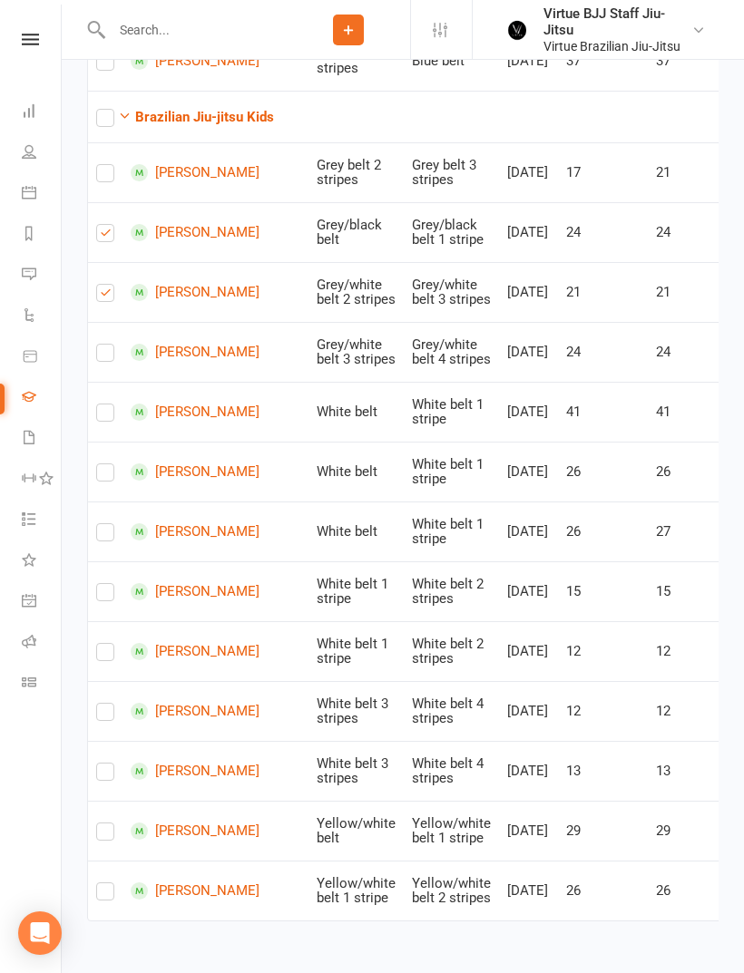
click at [105, 860] on td at bounding box center [105, 831] width 34 height 60
click at [112, 860] on td at bounding box center [105, 831] width 34 height 60
click at [106, 835] on label at bounding box center [105, 835] width 18 height 0
click at [106, 823] on input "checkbox" at bounding box center [105, 823] width 18 height 0
checkbox input "true"
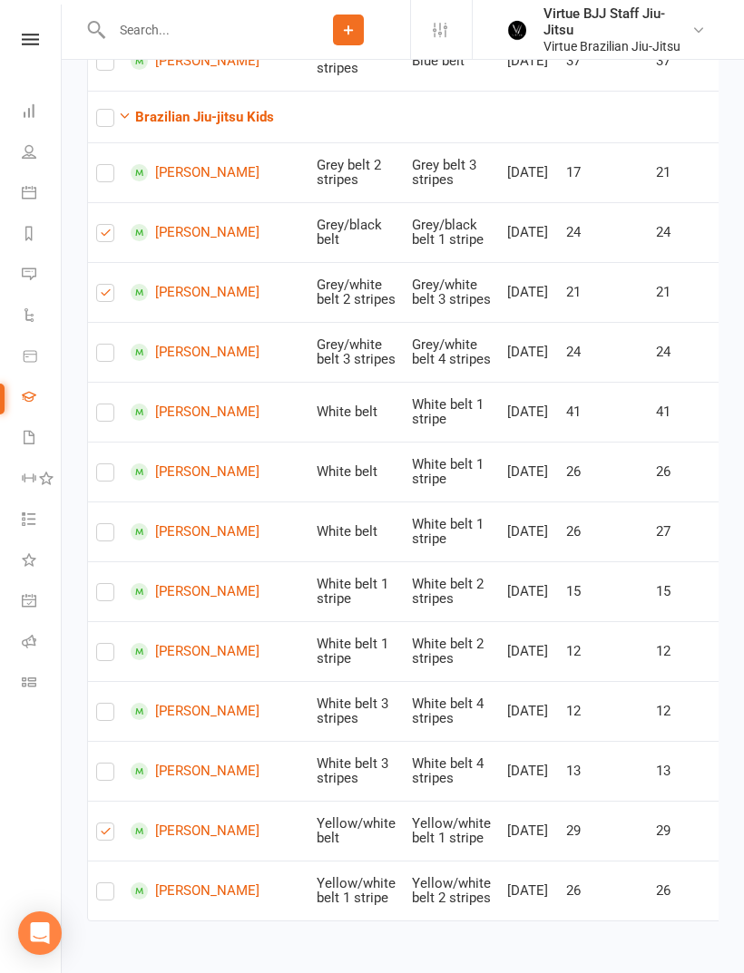
checkbox input "true"
click at [91, 797] on td at bounding box center [105, 771] width 34 height 60
click at [96, 775] on label at bounding box center [105, 775] width 18 height 0
click at [96, 763] on input "checkbox" at bounding box center [105, 763] width 18 height 0
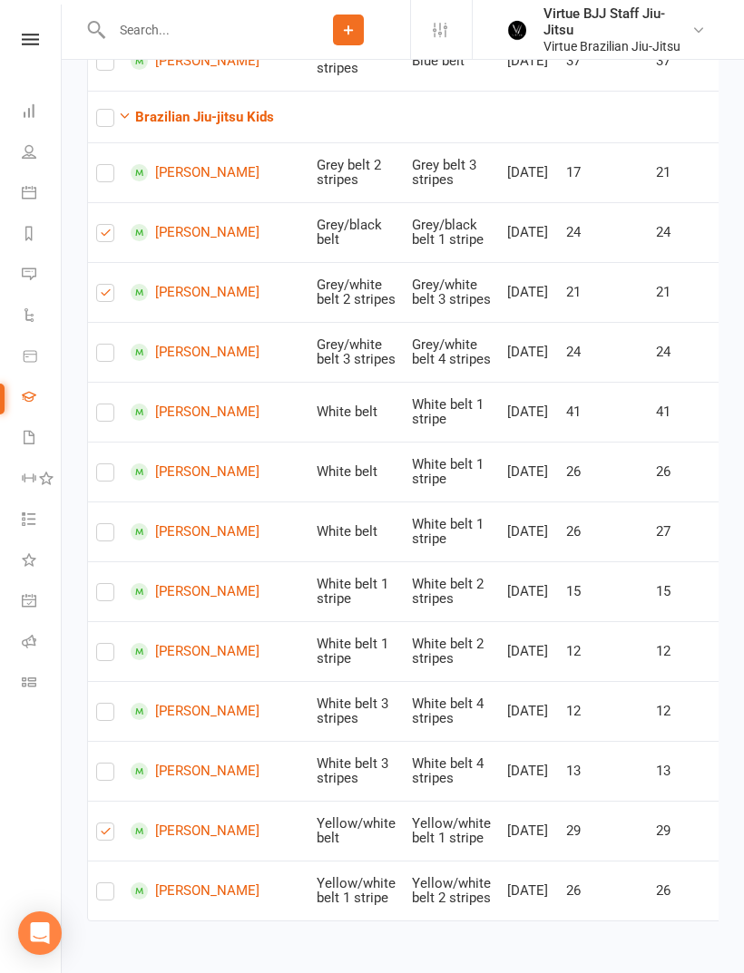
checkbox input "true"
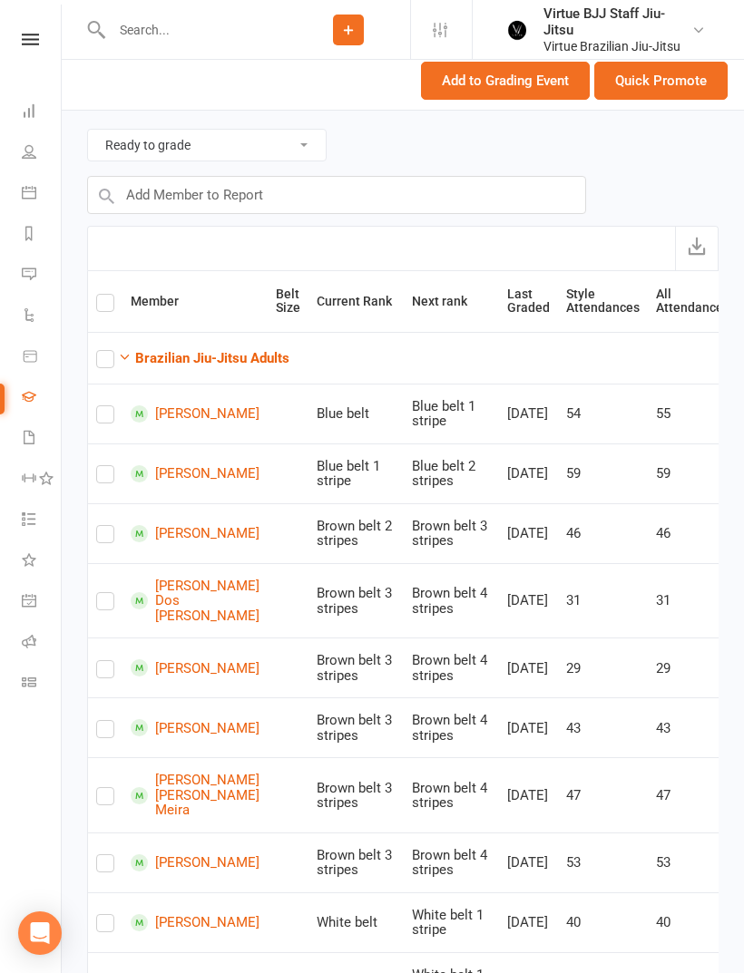
scroll to position [0, 0]
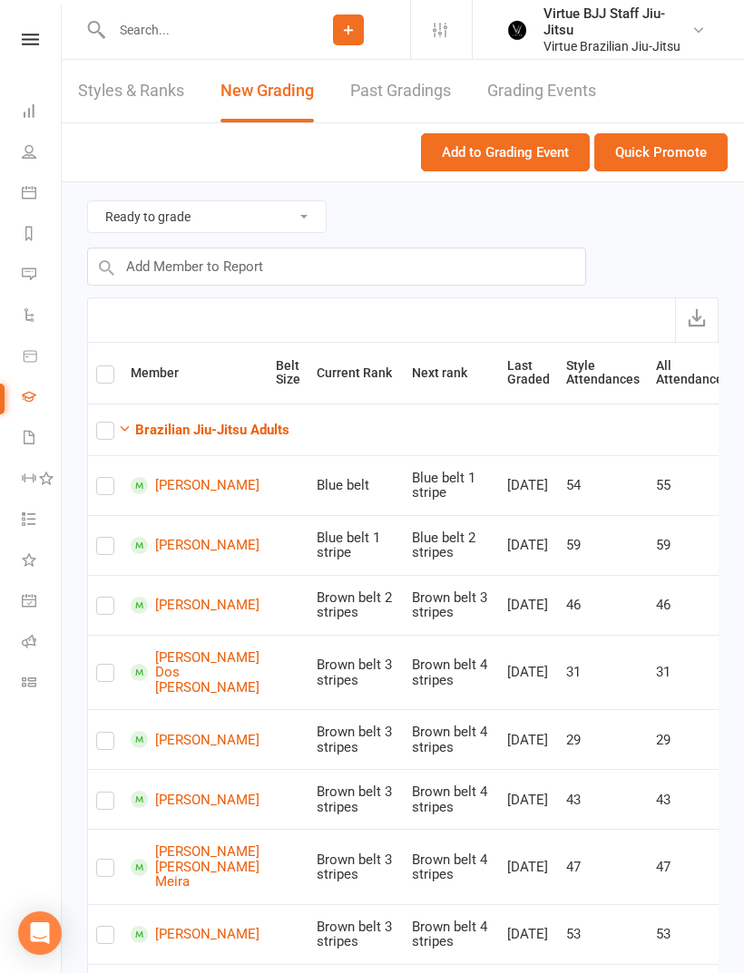
click at [683, 142] on button "Quick Promote" at bounding box center [660, 152] width 133 height 38
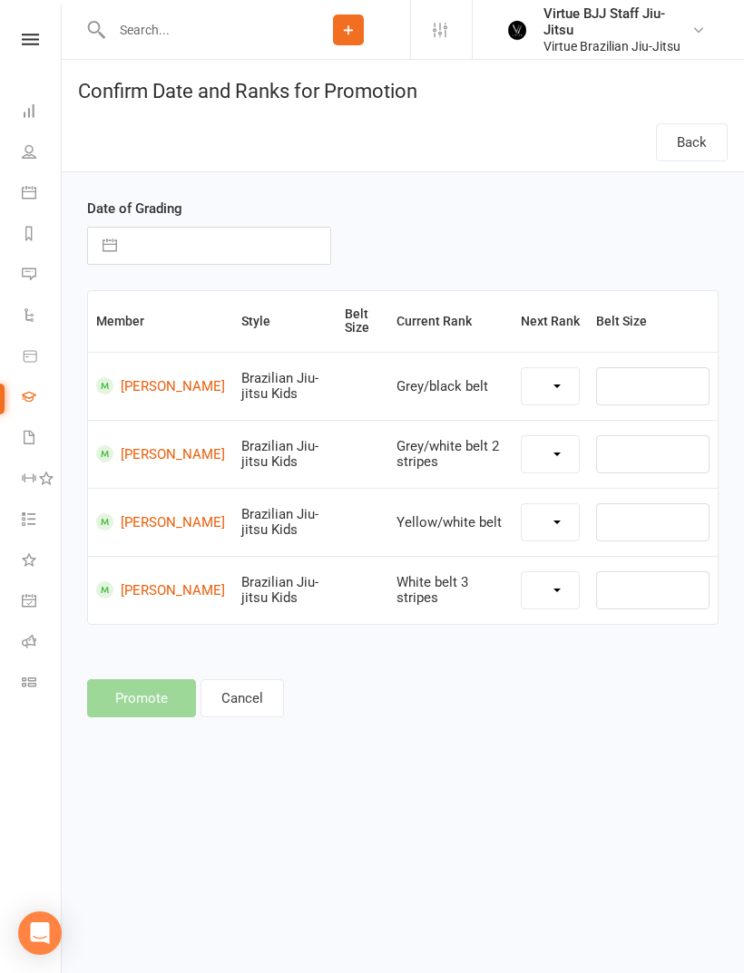
select select "27400"
select select "27390"
select select "27406"
select select "27385"
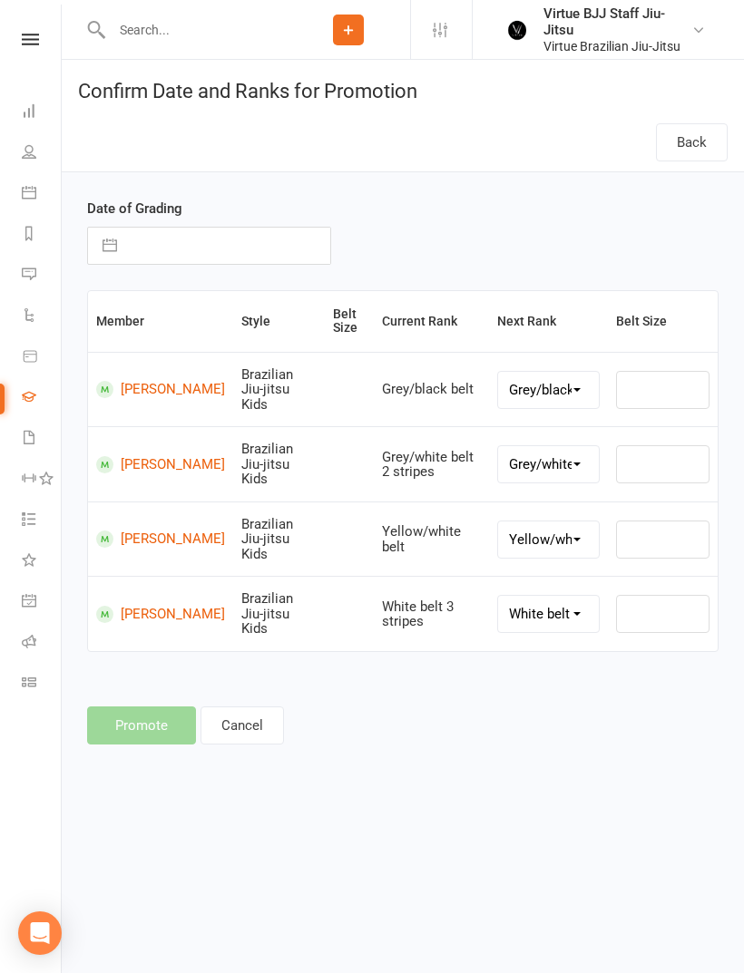
click at [110, 241] on button "button" at bounding box center [109, 246] width 33 height 36
select select "6"
select select "2025"
select select "7"
select select "2025"
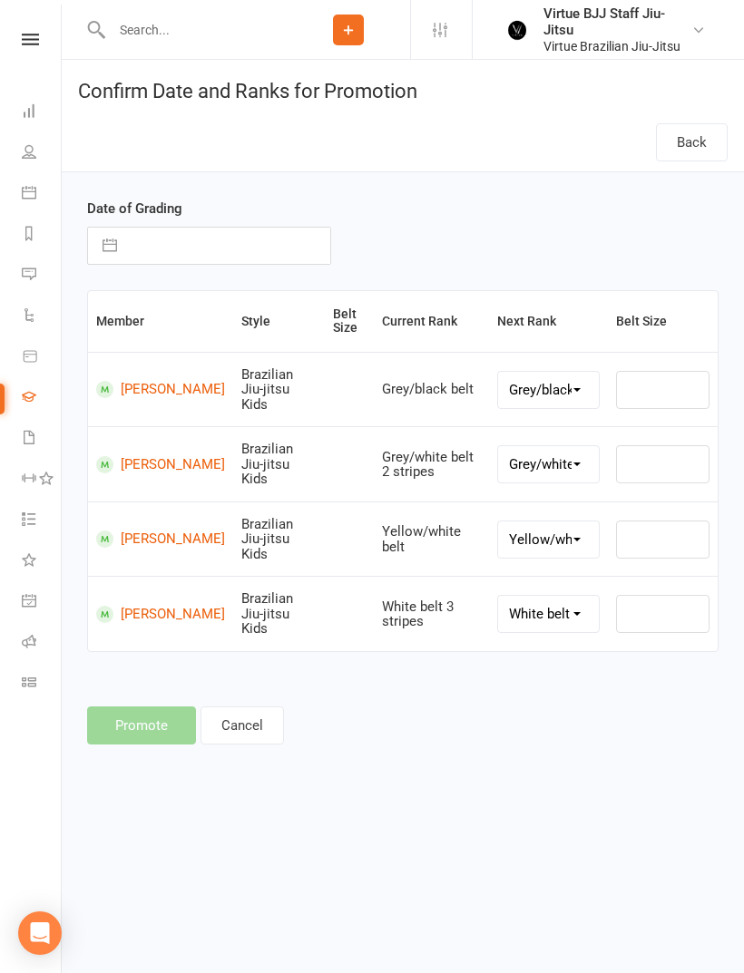
select select "8"
select select "2025"
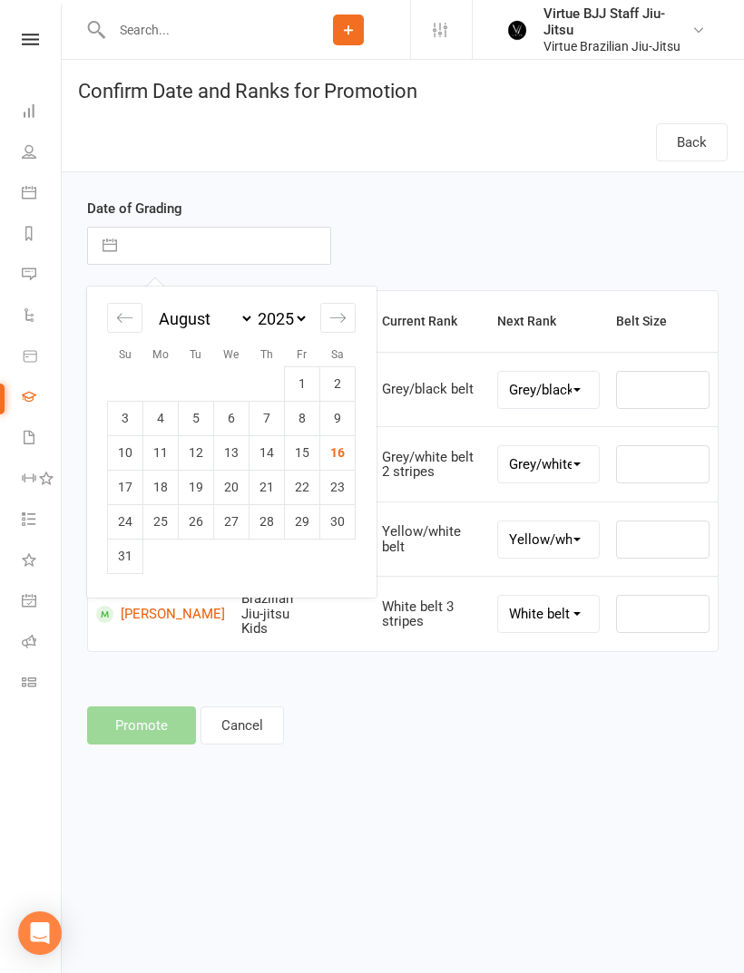
click at [334, 447] on td "16" at bounding box center [337, 452] width 35 height 34
type input "16 Aug 2025"
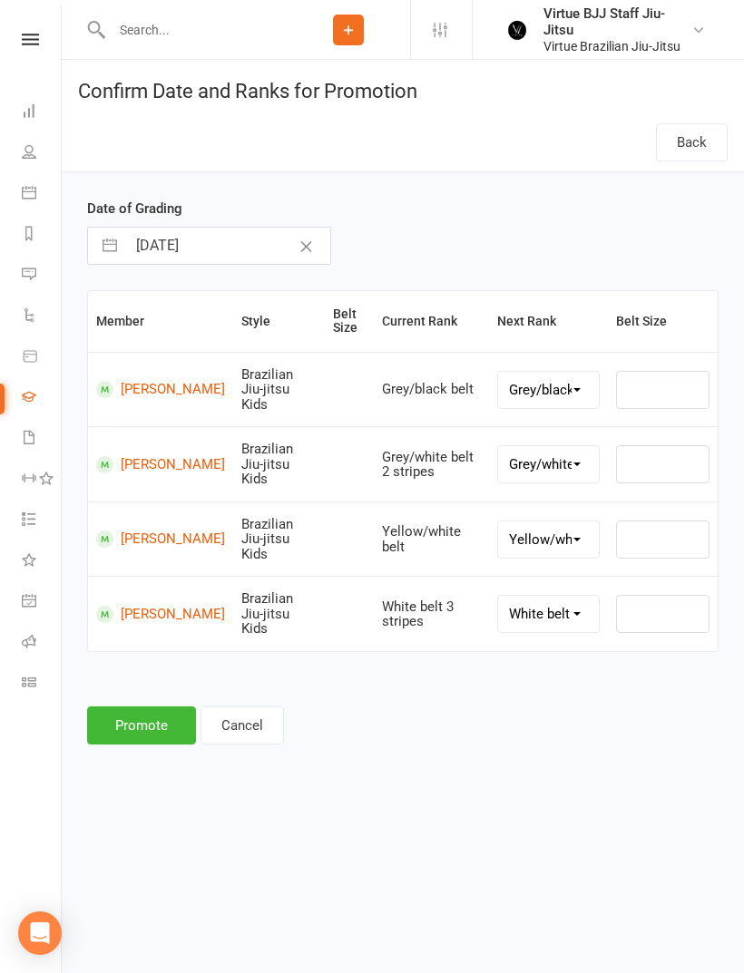
click at [143, 706] on button "Promote" at bounding box center [141, 725] width 109 height 38
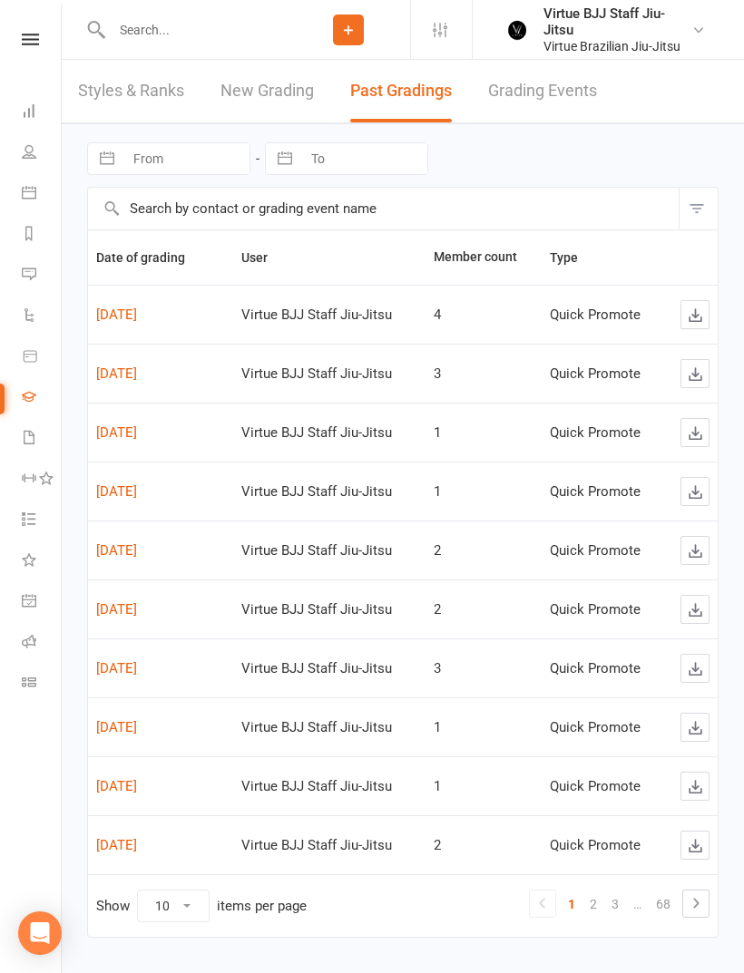
click at [740, 278] on div "Navigate forward to interact with the calendar and select a date. Press the que…" at bounding box center [403, 543] width 682 height 839
click at [266, 96] on link "New Grading" at bounding box center [266, 91] width 93 height 63
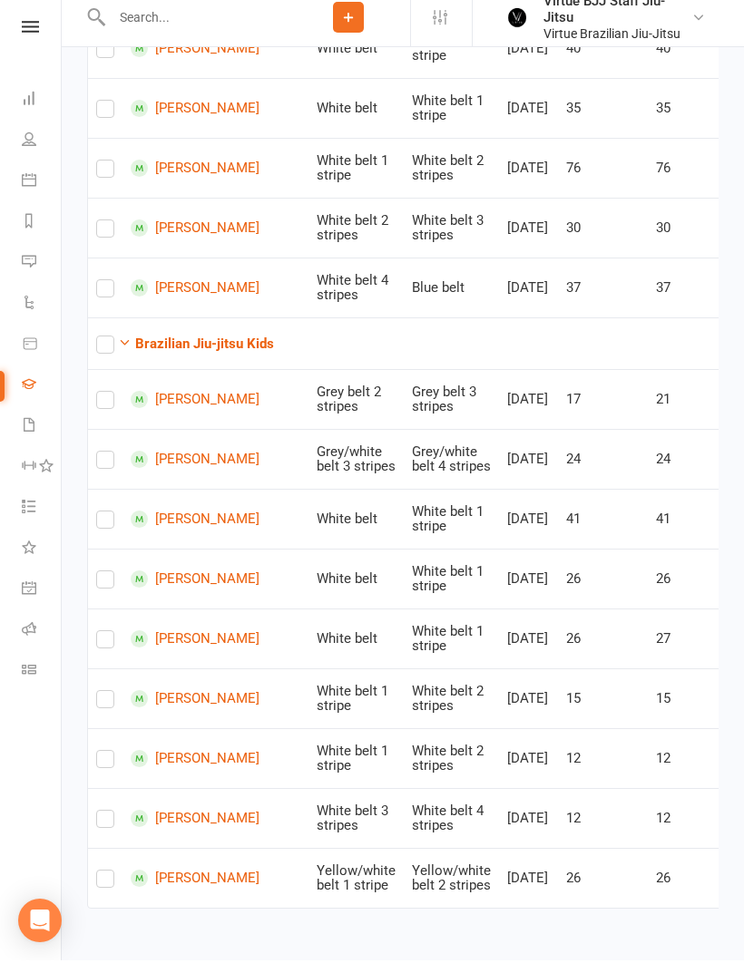
scroll to position [1071, 0]
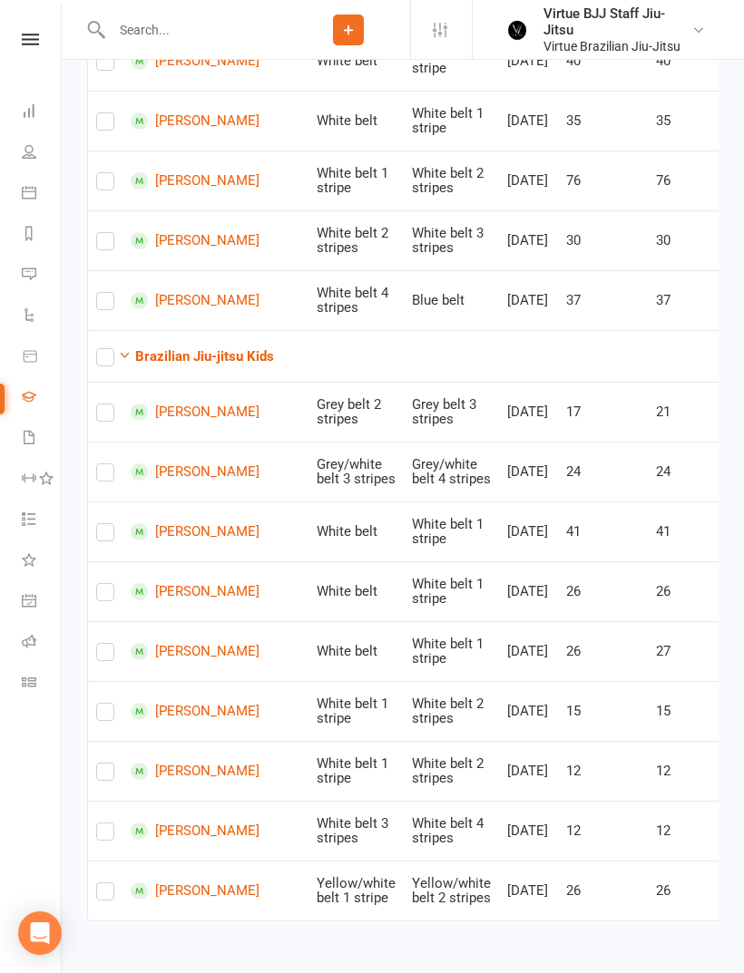
click at [39, 199] on link "Calendar" at bounding box center [42, 194] width 41 height 41
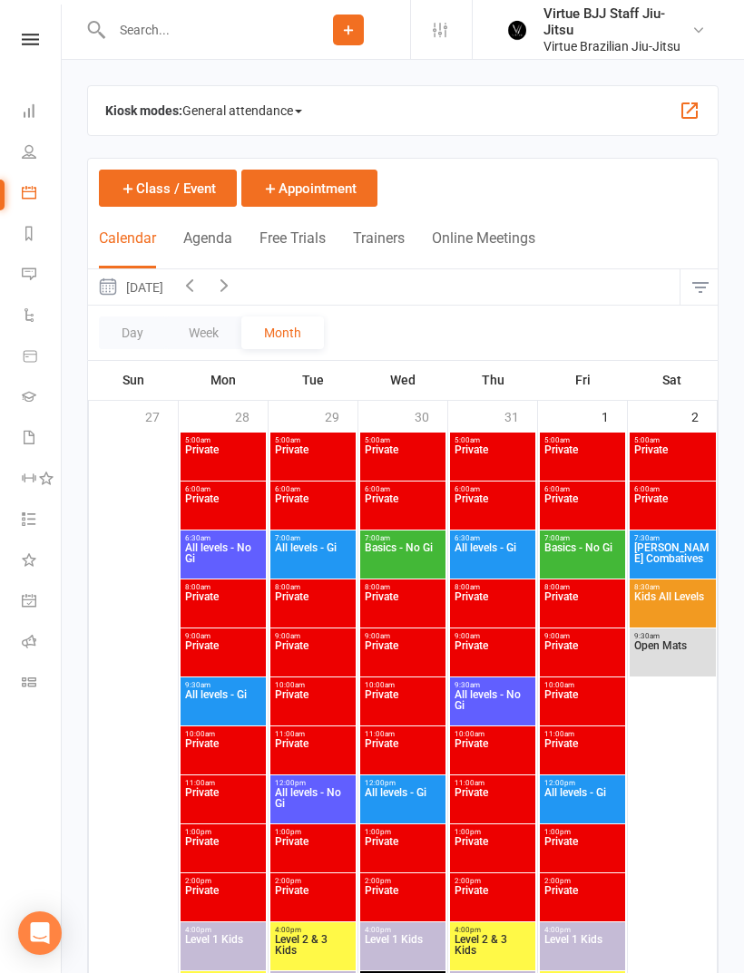
click at [302, 110] on span at bounding box center [298, 112] width 7 height 4
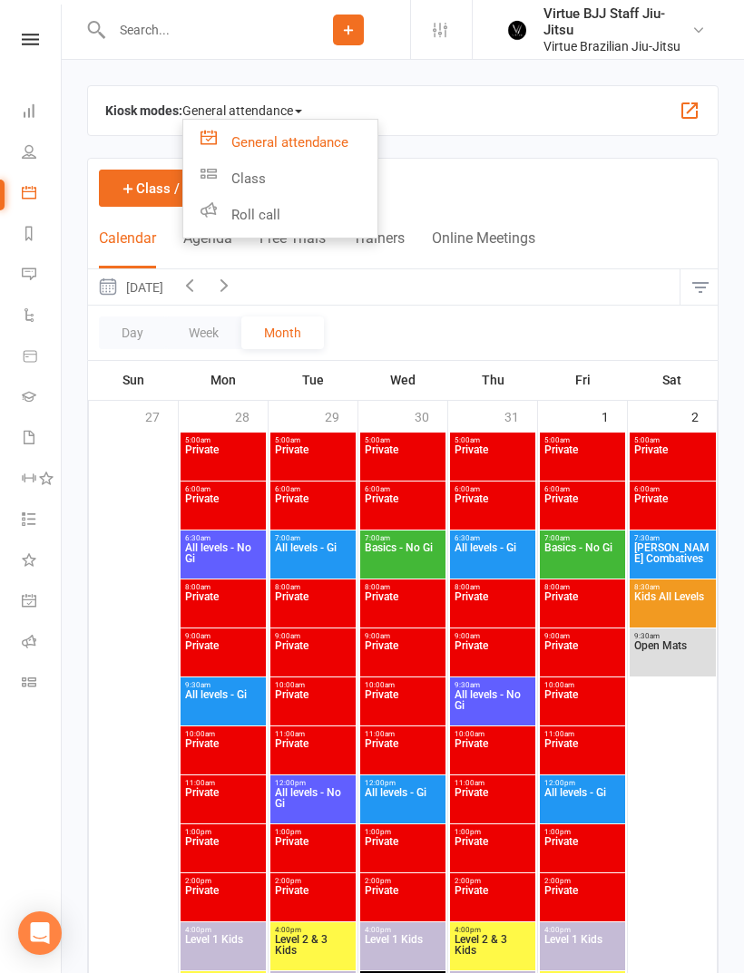
click at [320, 173] on link "Class" at bounding box center [280, 178] width 194 height 36
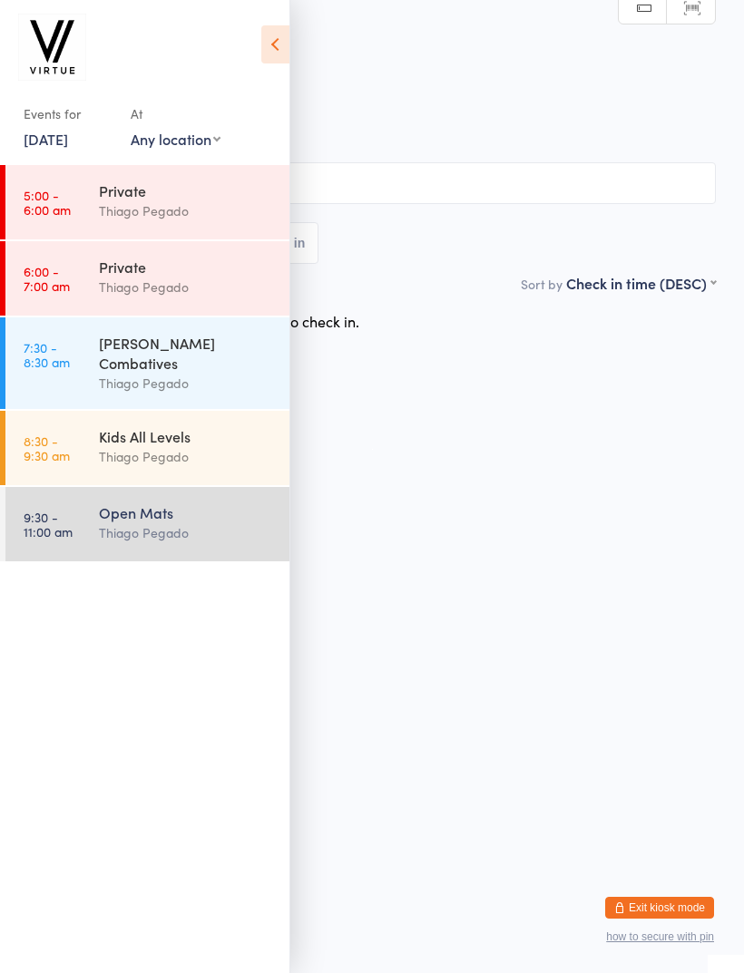
click at [194, 504] on div "Open Mats" at bounding box center [186, 512] width 175 height 20
click at [281, 38] on icon at bounding box center [275, 44] width 28 height 38
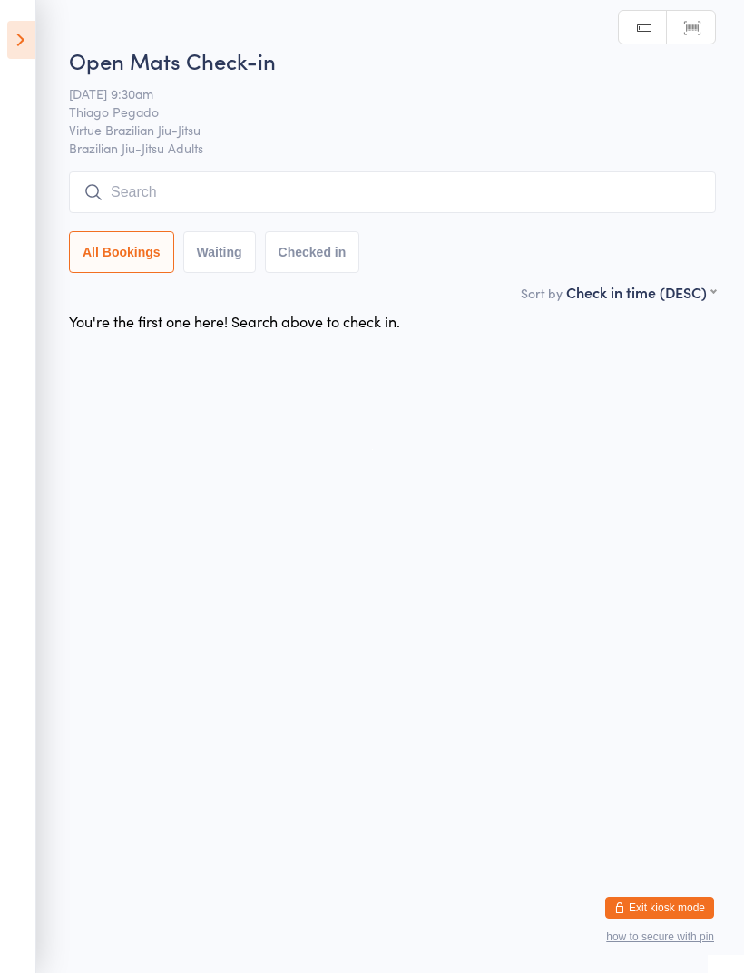
click at [441, 192] on input "search" at bounding box center [392, 192] width 646 height 42
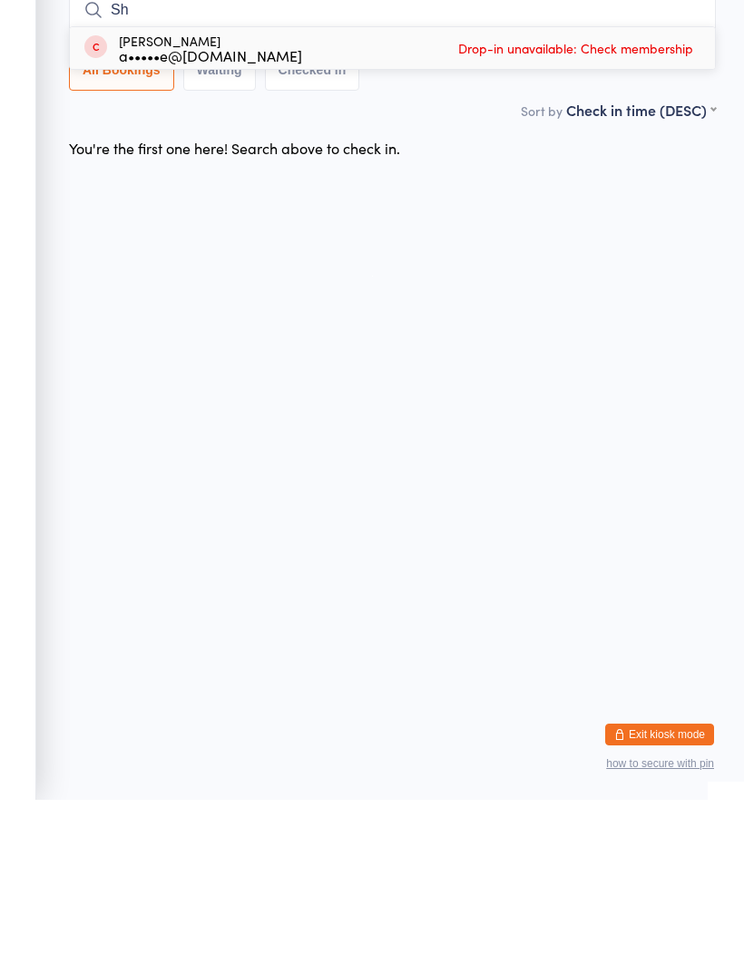
type input "S"
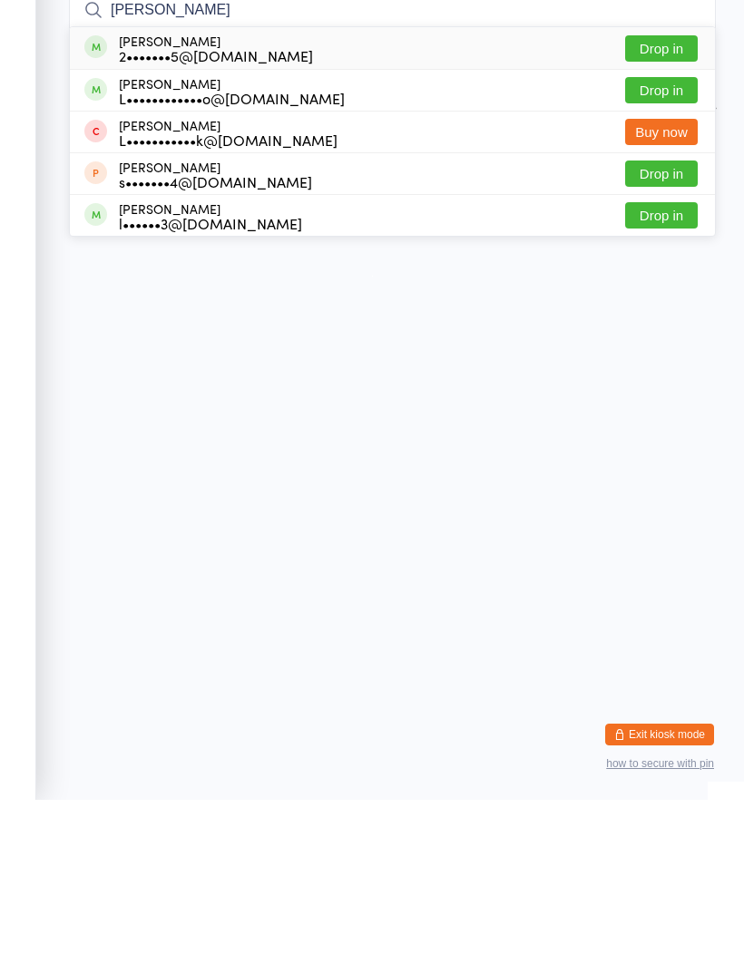
type input "Luke"
click at [654, 250] on button "Drop in" at bounding box center [661, 263] width 73 height 26
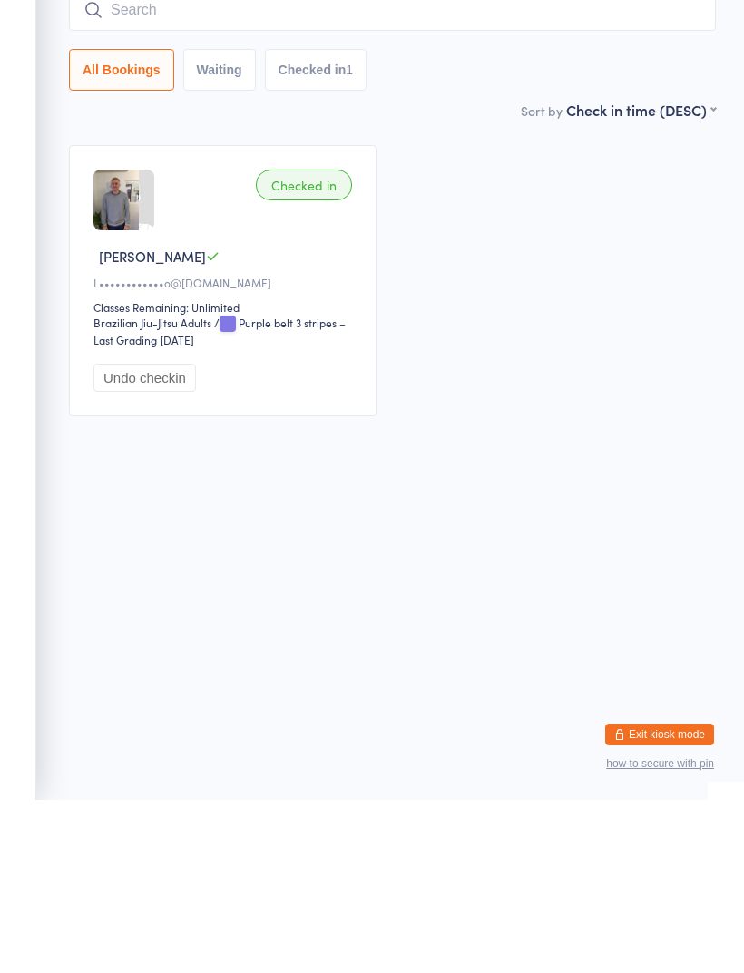
click at [475, 162] on input "search" at bounding box center [392, 183] width 646 height 42
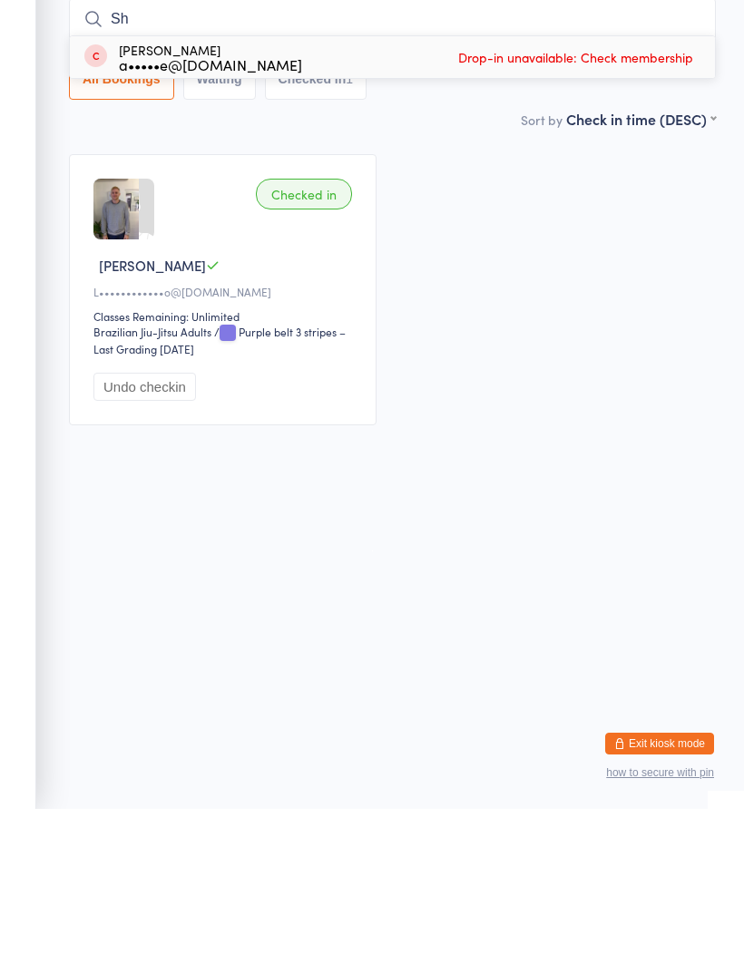
type input "S"
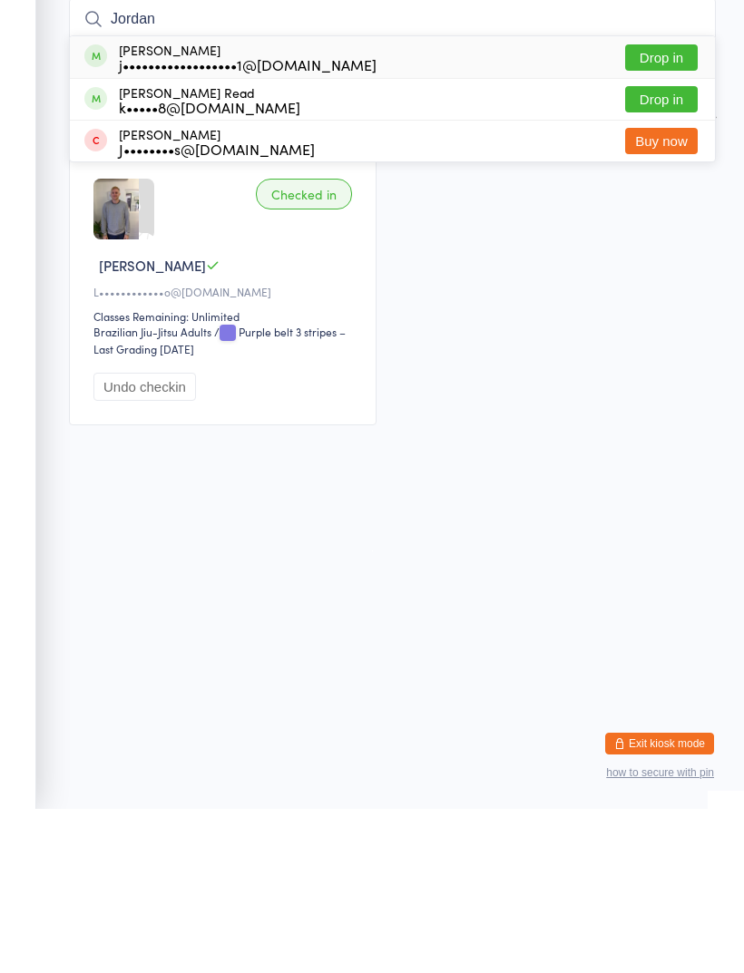
type input "Jordan"
click at [660, 209] on button "Drop in" at bounding box center [661, 222] width 73 height 26
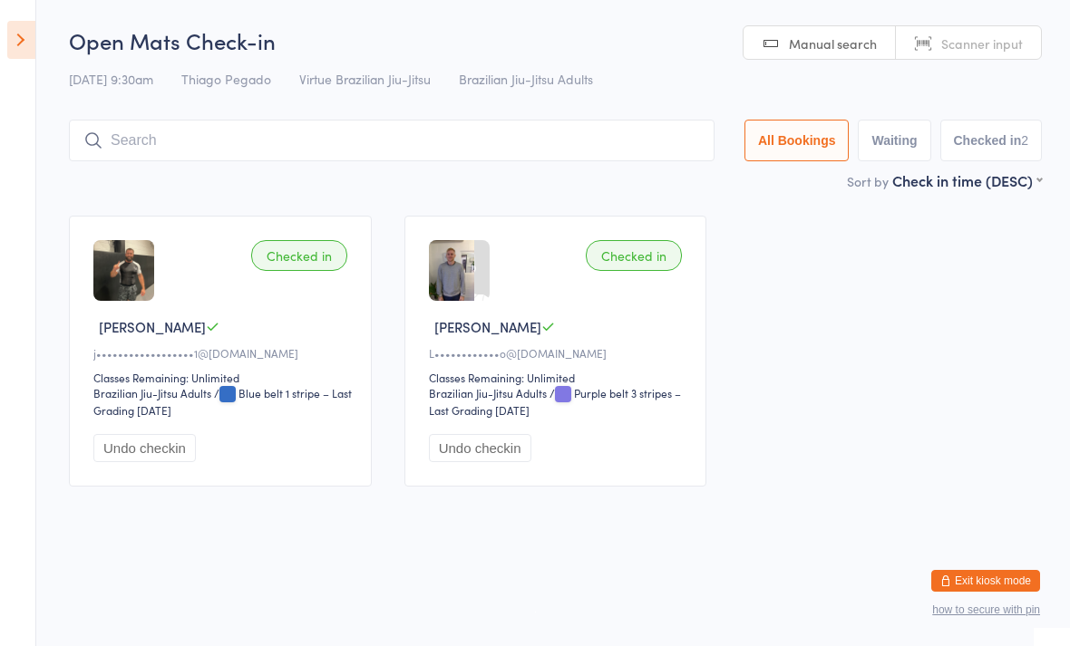
click at [357, 157] on input "search" at bounding box center [392, 141] width 646 height 42
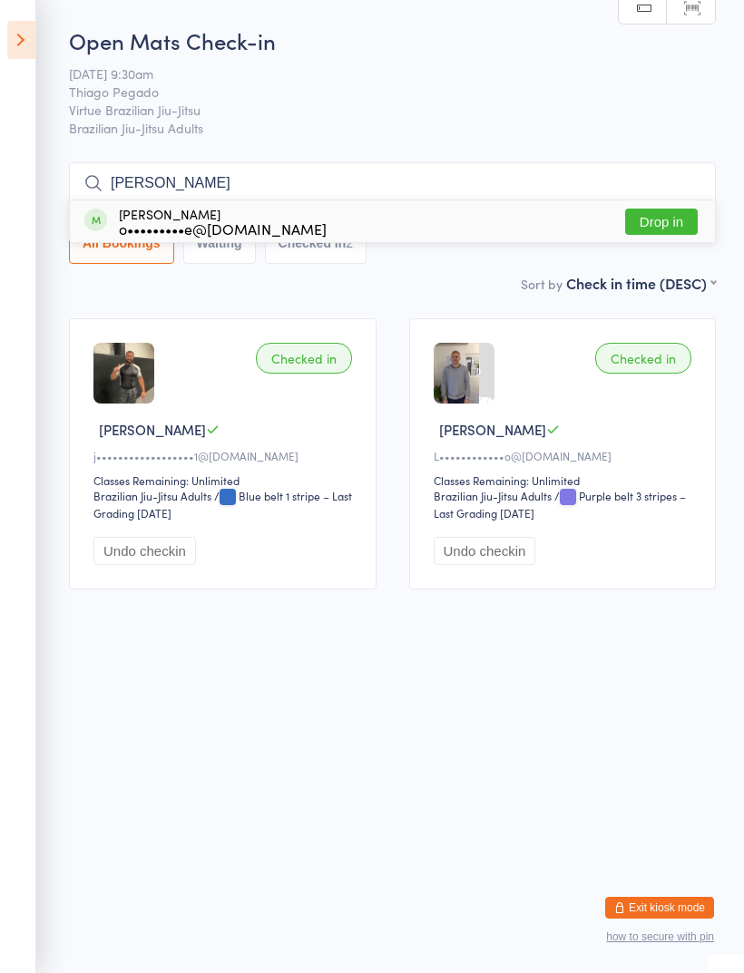
type input "Owen"
click at [671, 218] on button "Drop in" at bounding box center [661, 222] width 73 height 26
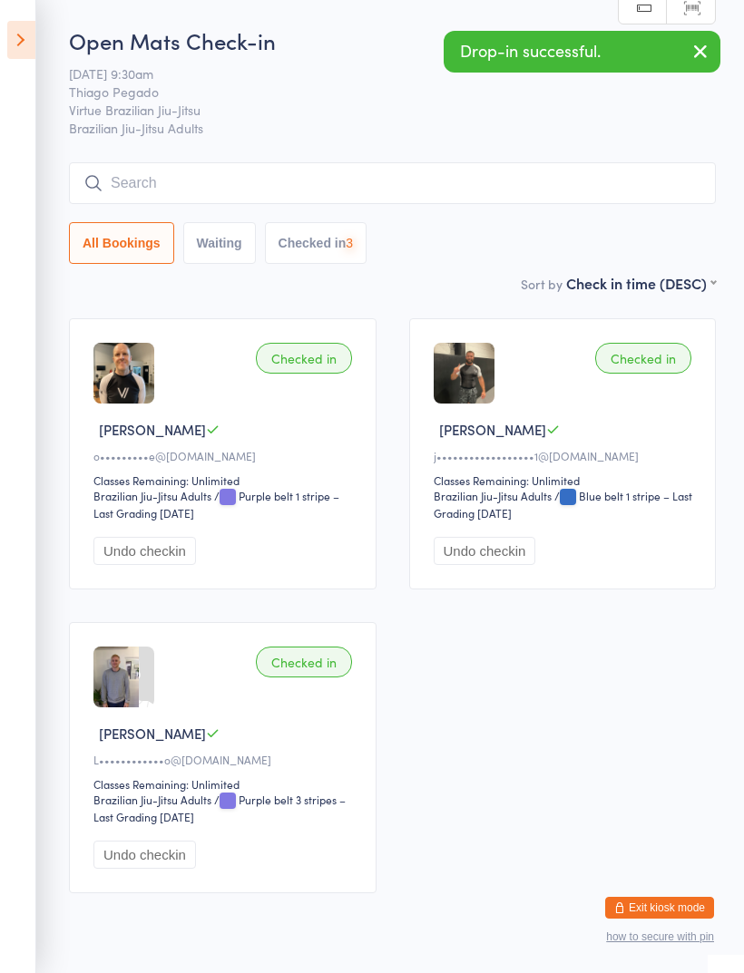
click at [526, 160] on div "Open Mats Check-in 16 Aug 9:30am Thiago Pegado Virtue Brazilian Jiu-Jitsu Brazi…" at bounding box center [392, 149] width 646 height 248
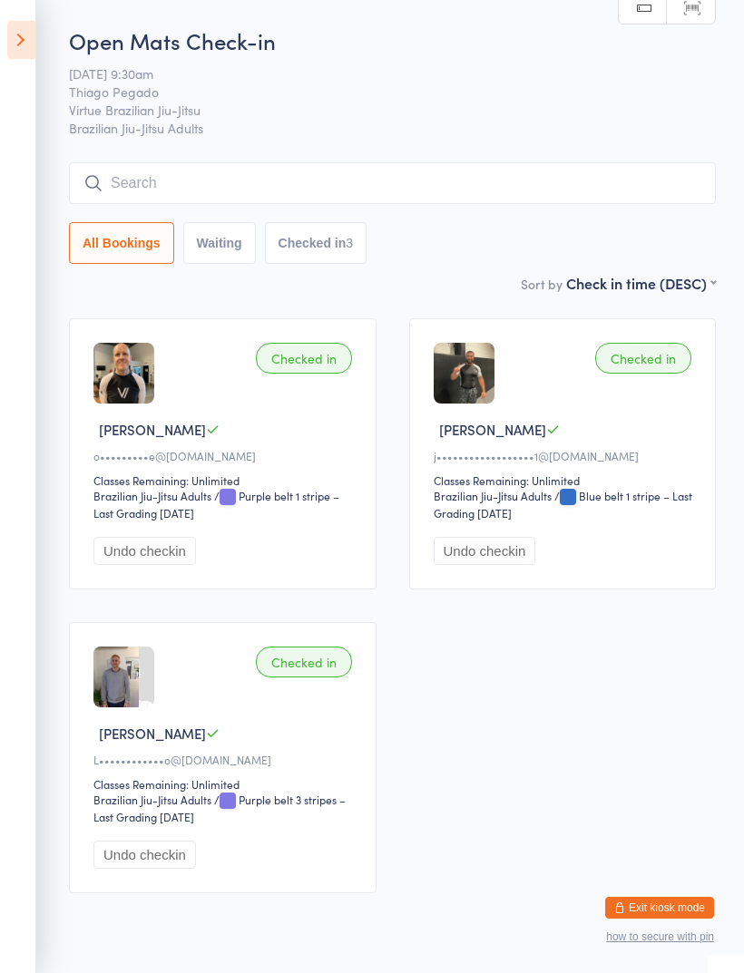
click at [438, 179] on input "search" at bounding box center [392, 183] width 646 height 42
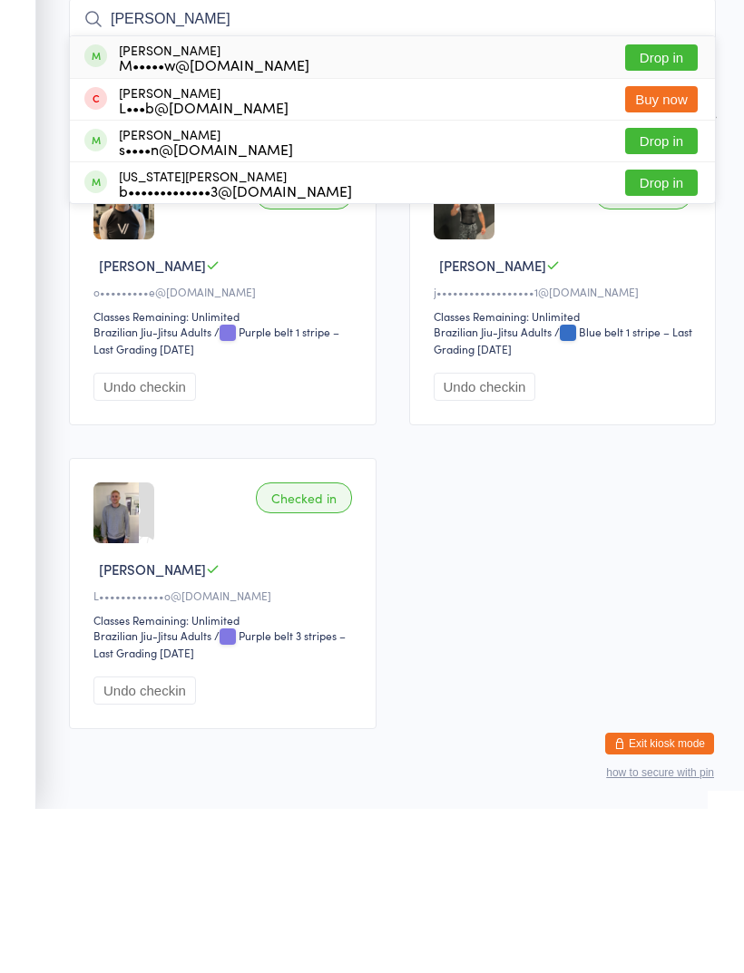
type input "George"
click at [668, 292] on button "Drop in" at bounding box center [661, 305] width 73 height 26
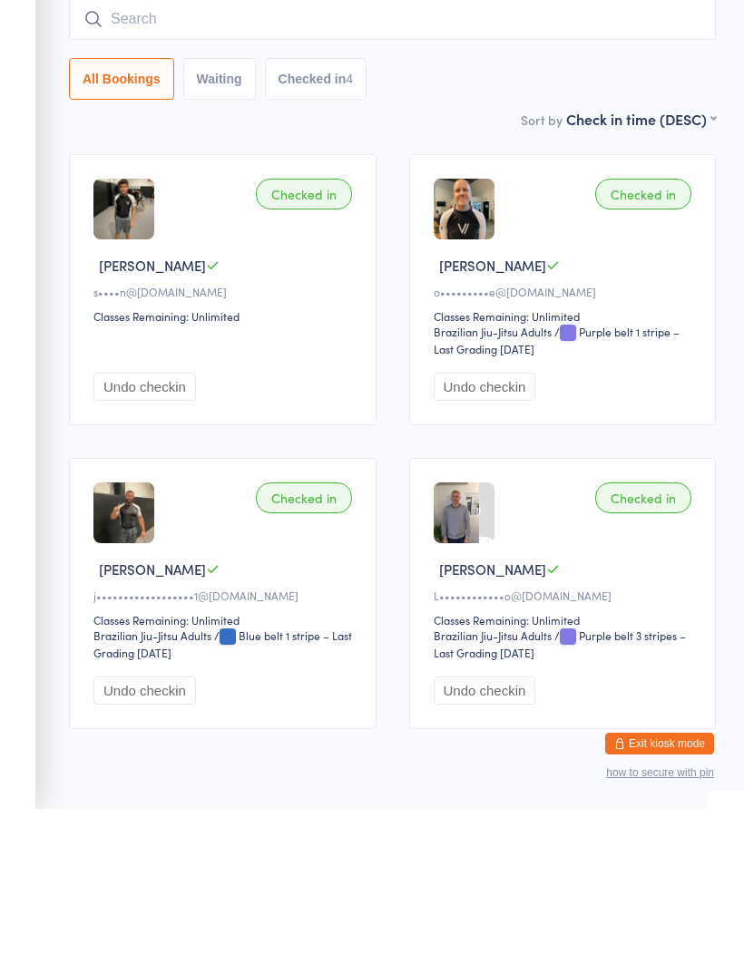
click at [477, 162] on input "search" at bounding box center [392, 183] width 646 height 42
click at [444, 162] on input "search" at bounding box center [392, 183] width 646 height 42
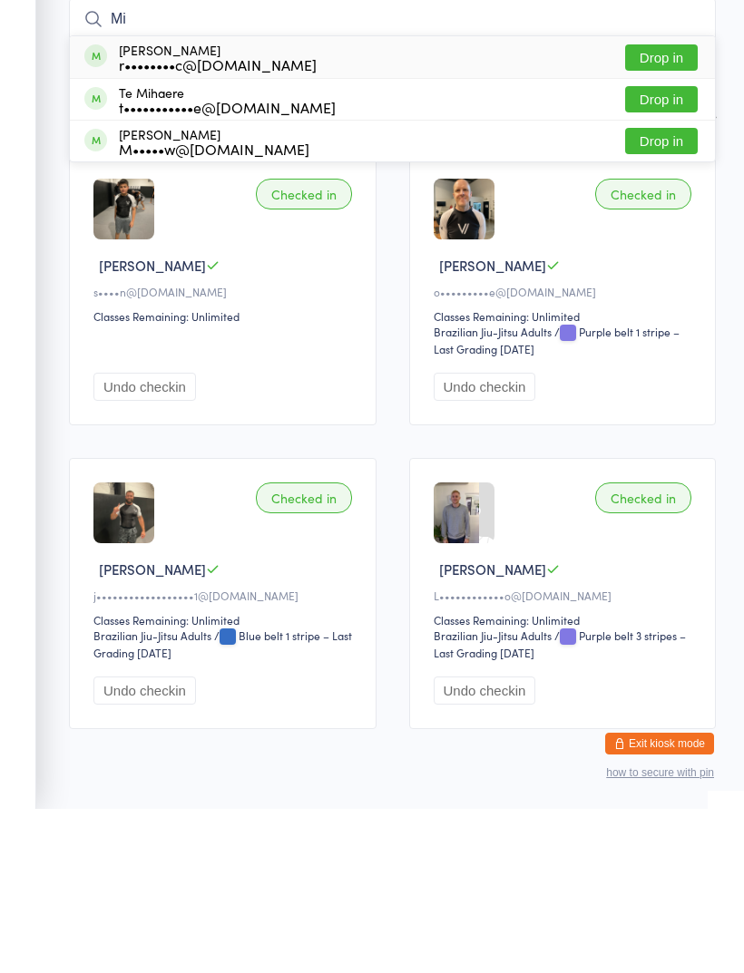
type input "M"
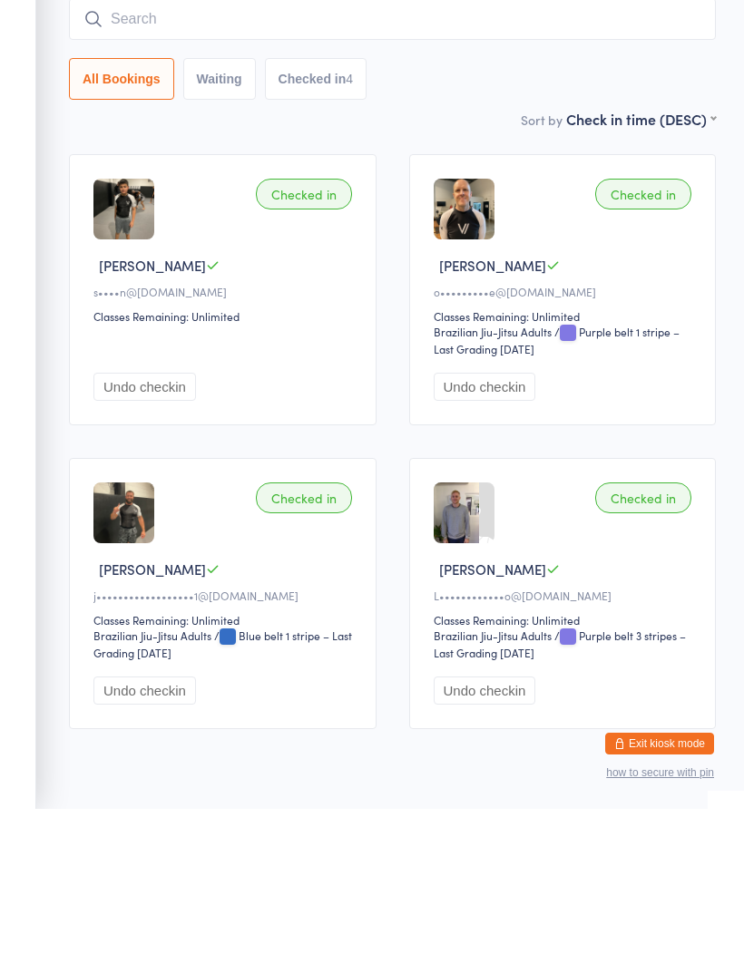
click at [402, 162] on input "search" at bounding box center [392, 183] width 646 height 42
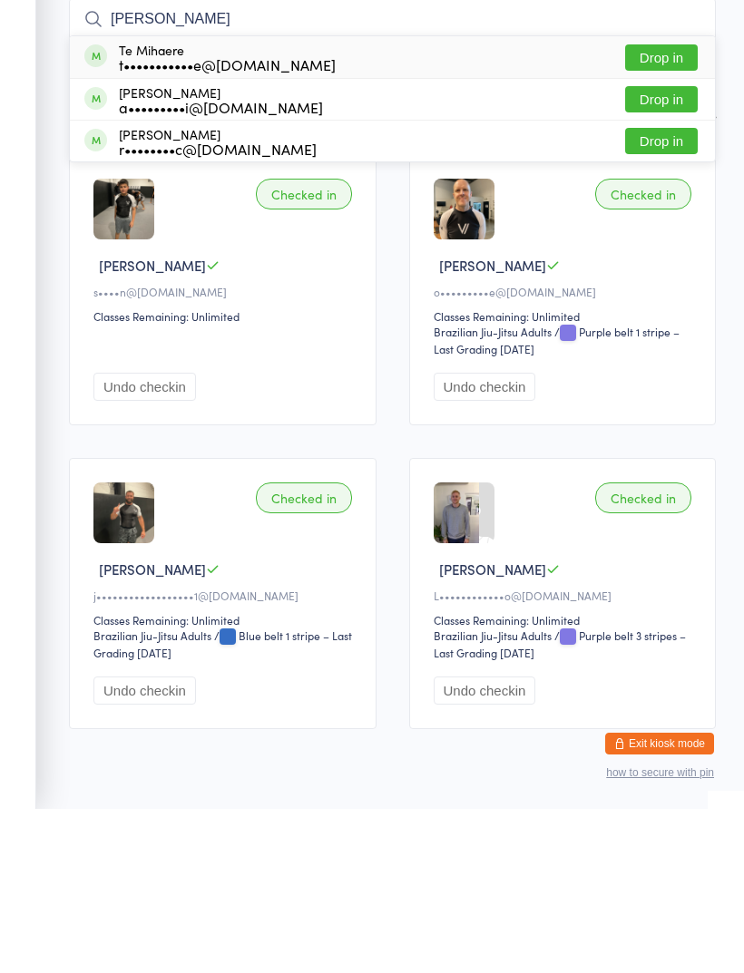
type input "Mire"
click at [664, 250] on button "Drop in" at bounding box center [661, 263] width 73 height 26
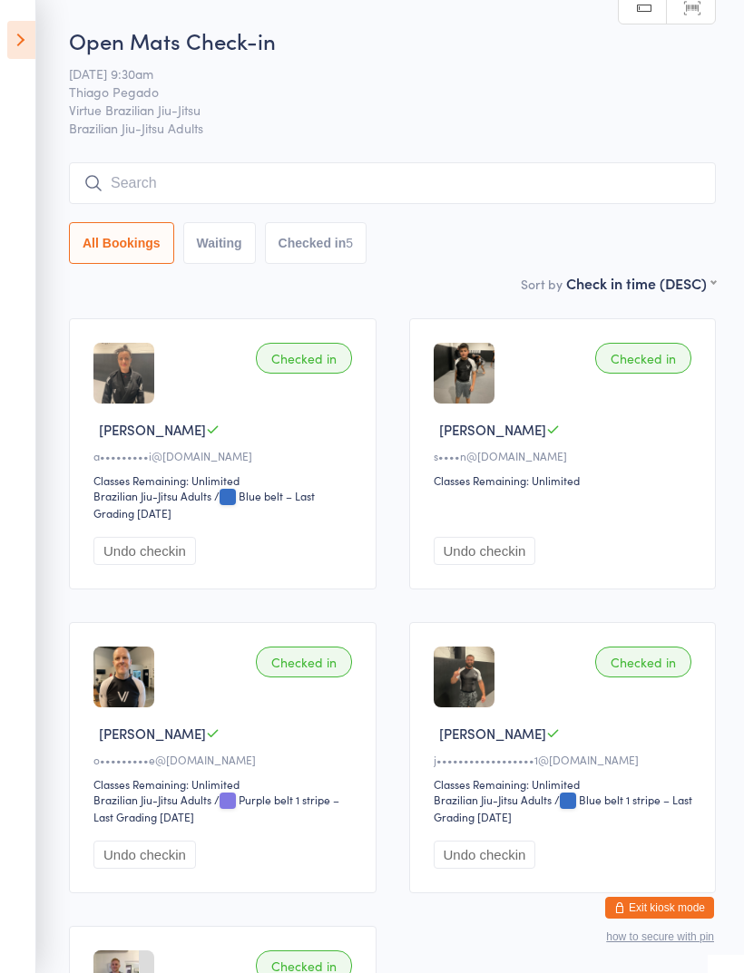
click at [30, 36] on icon at bounding box center [21, 40] width 28 height 38
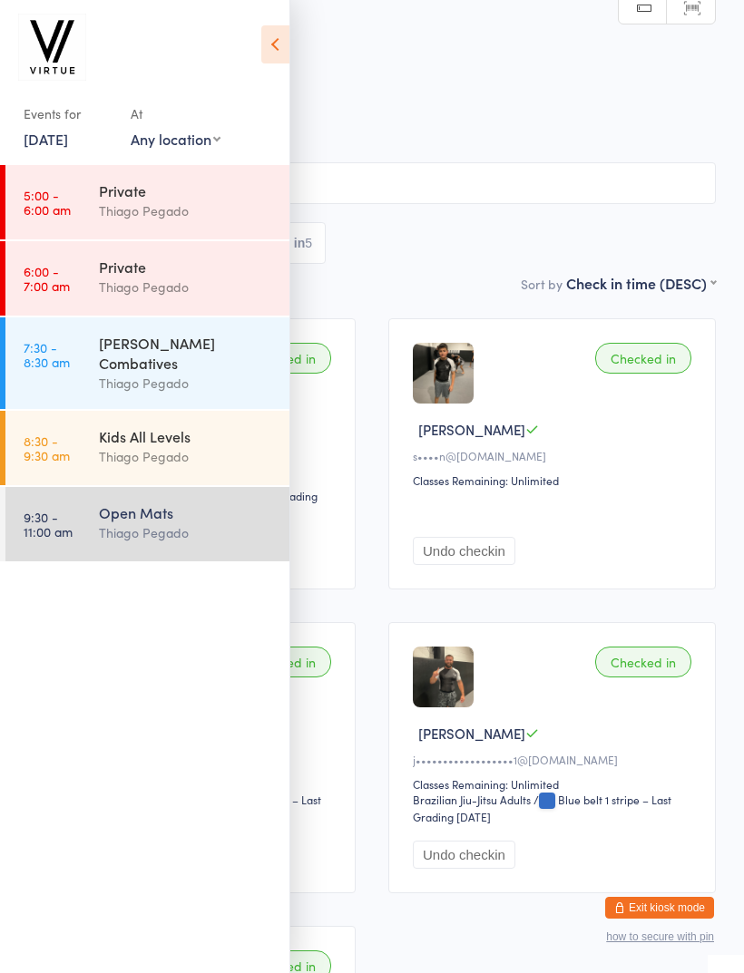
click at [674, 903] on button "Exit kiosk mode" at bounding box center [659, 908] width 109 height 22
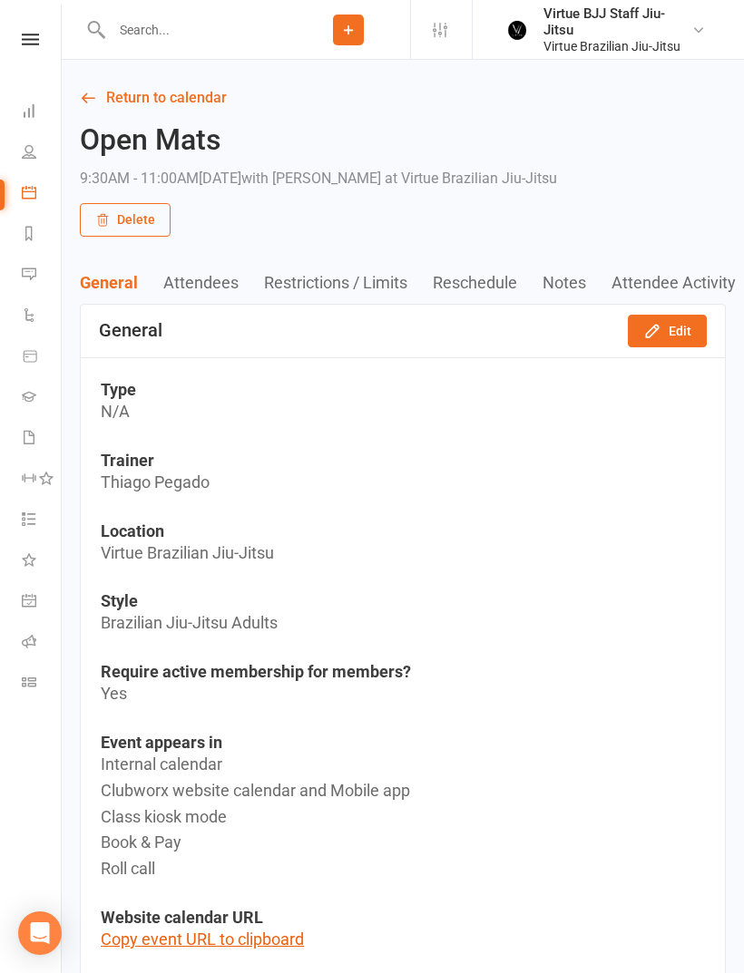
click at [33, 402] on icon at bounding box center [29, 396] width 15 height 15
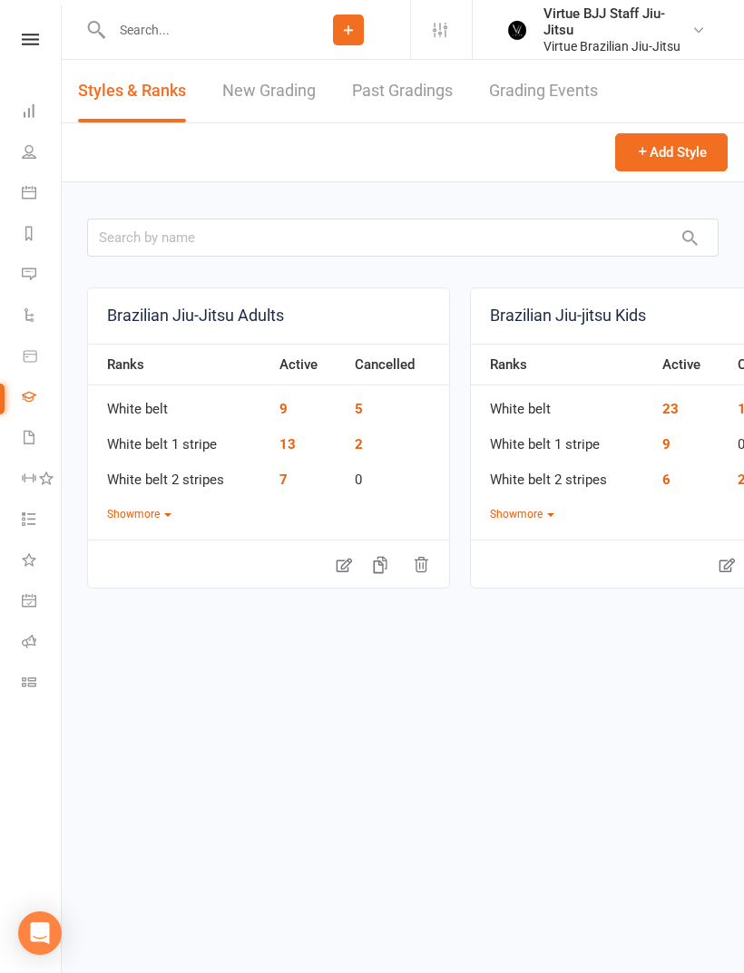
click at [282, 86] on link "New Grading" at bounding box center [268, 91] width 93 height 63
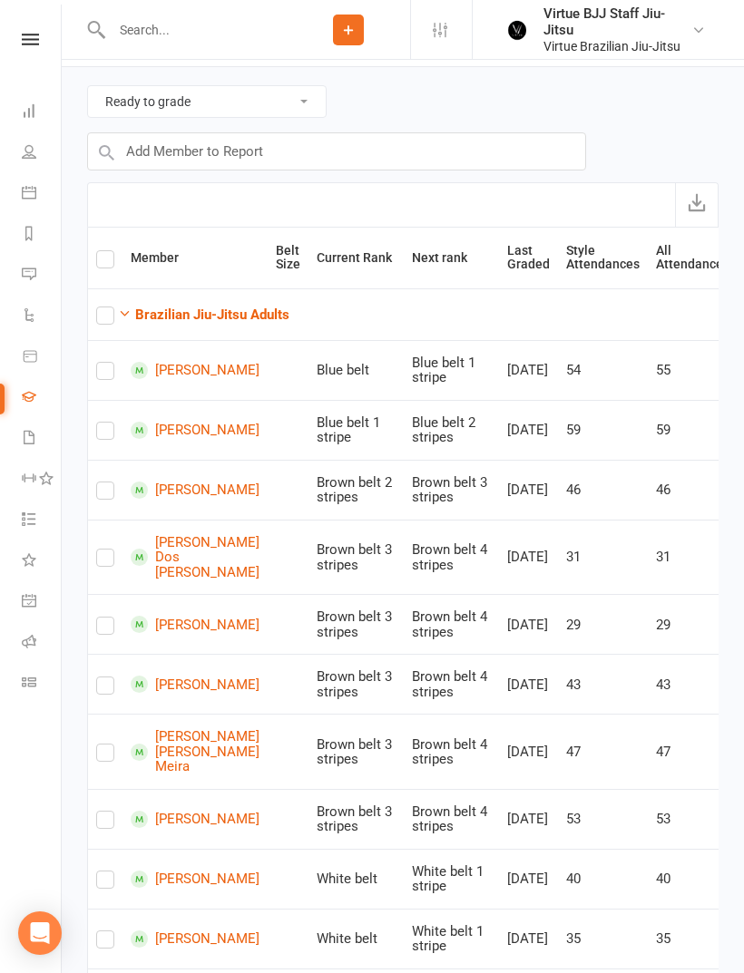
scroll to position [112, 0]
